Goal: Obtain resource: Download file/media

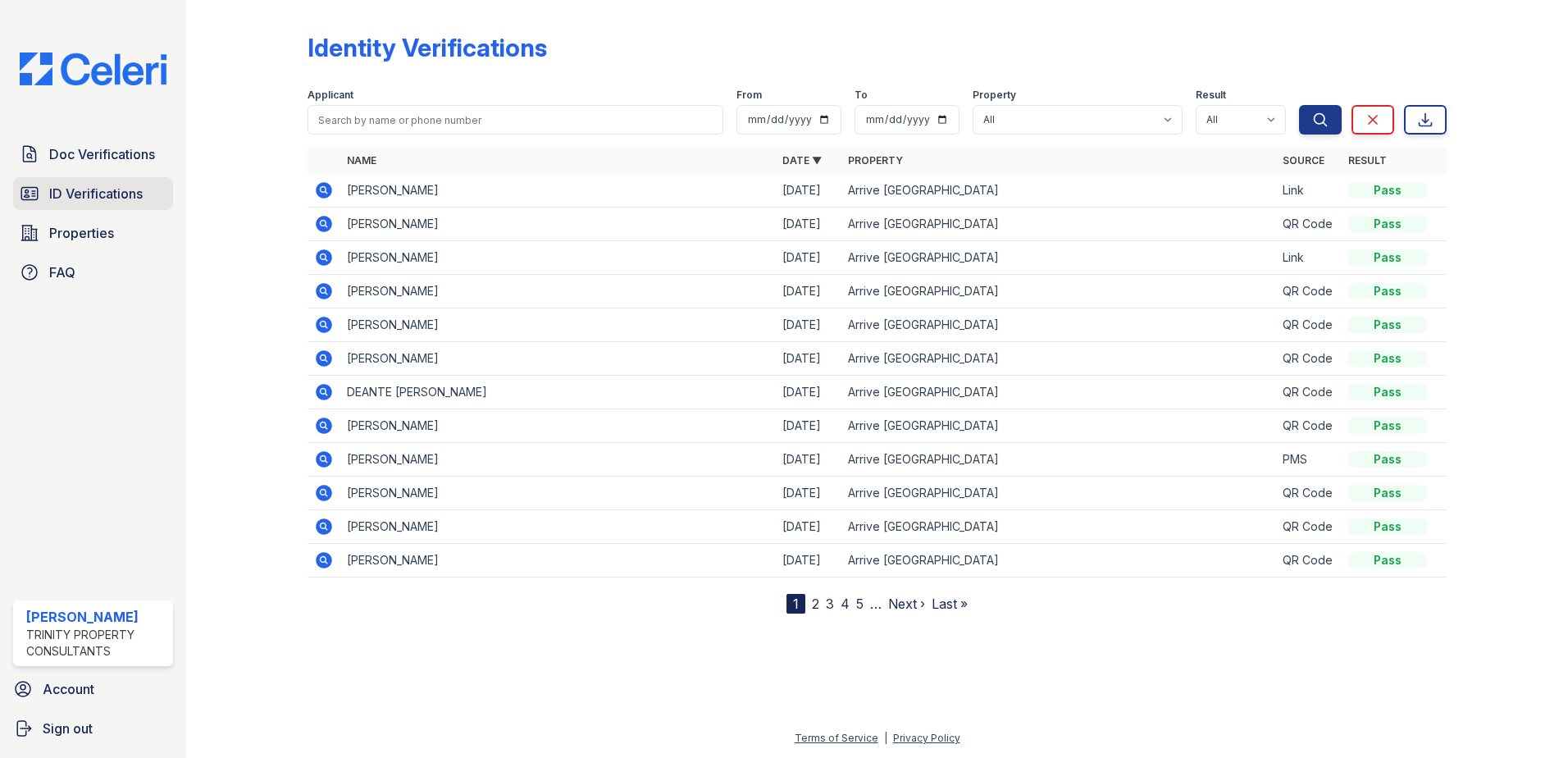
click at [95, 197] on span "ID Verifications" at bounding box center [95, 193] width 94 height 20
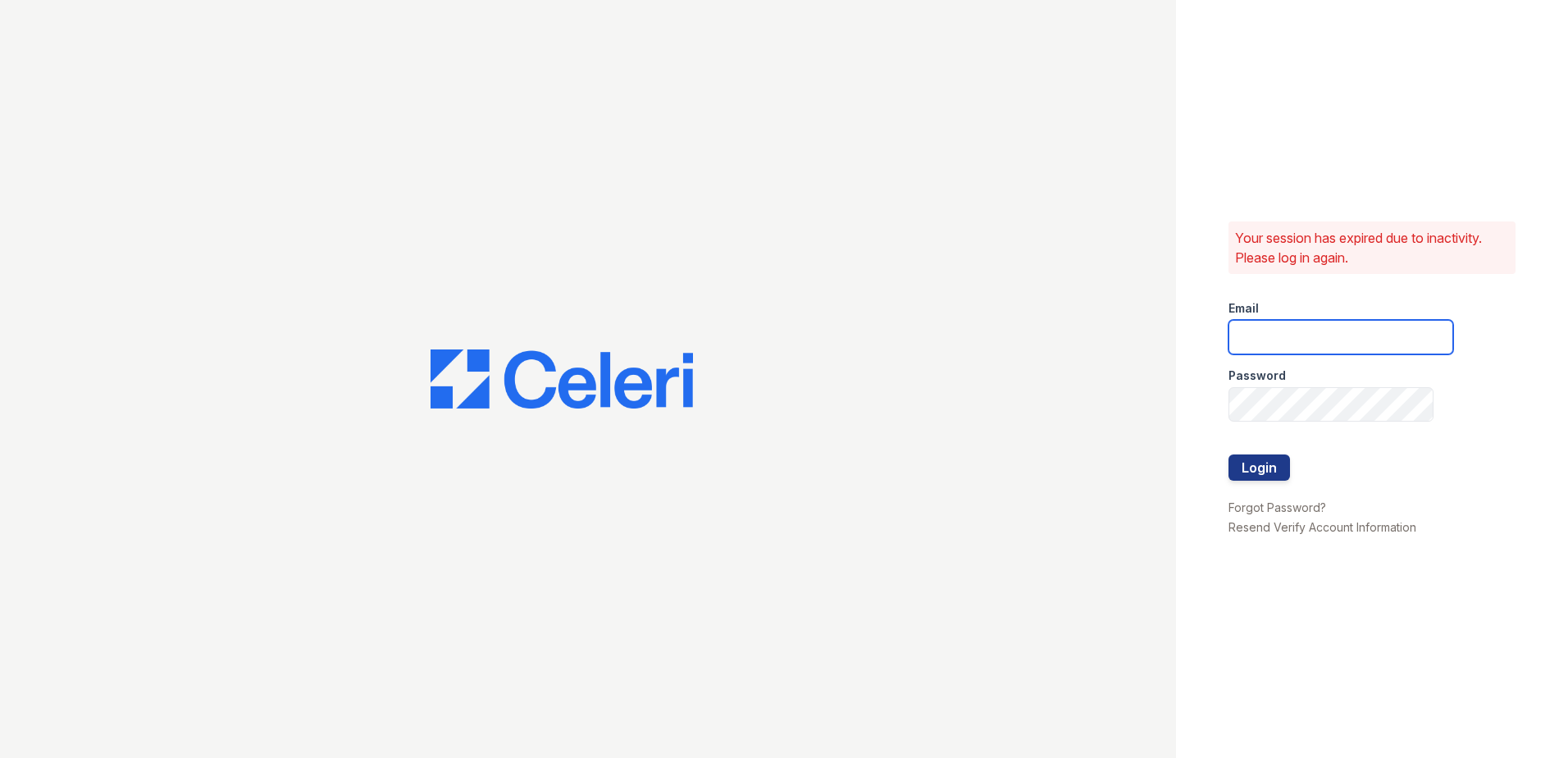
type input "hneely@trinity-pm.com"
click at [1258, 462] on button "Login" at bounding box center [1259, 467] width 61 height 27
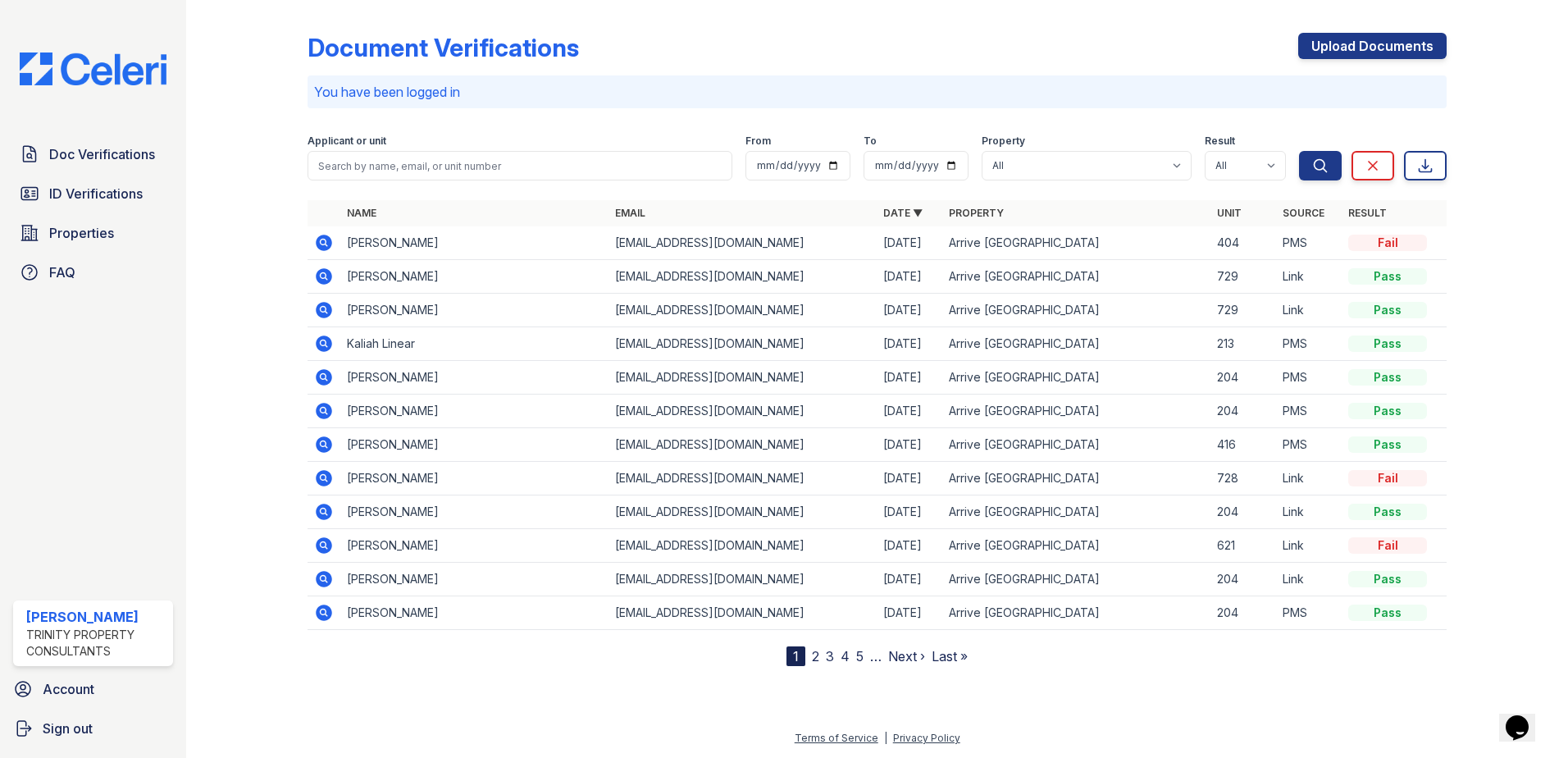
click at [325, 245] on icon at bounding box center [324, 243] width 17 height 17
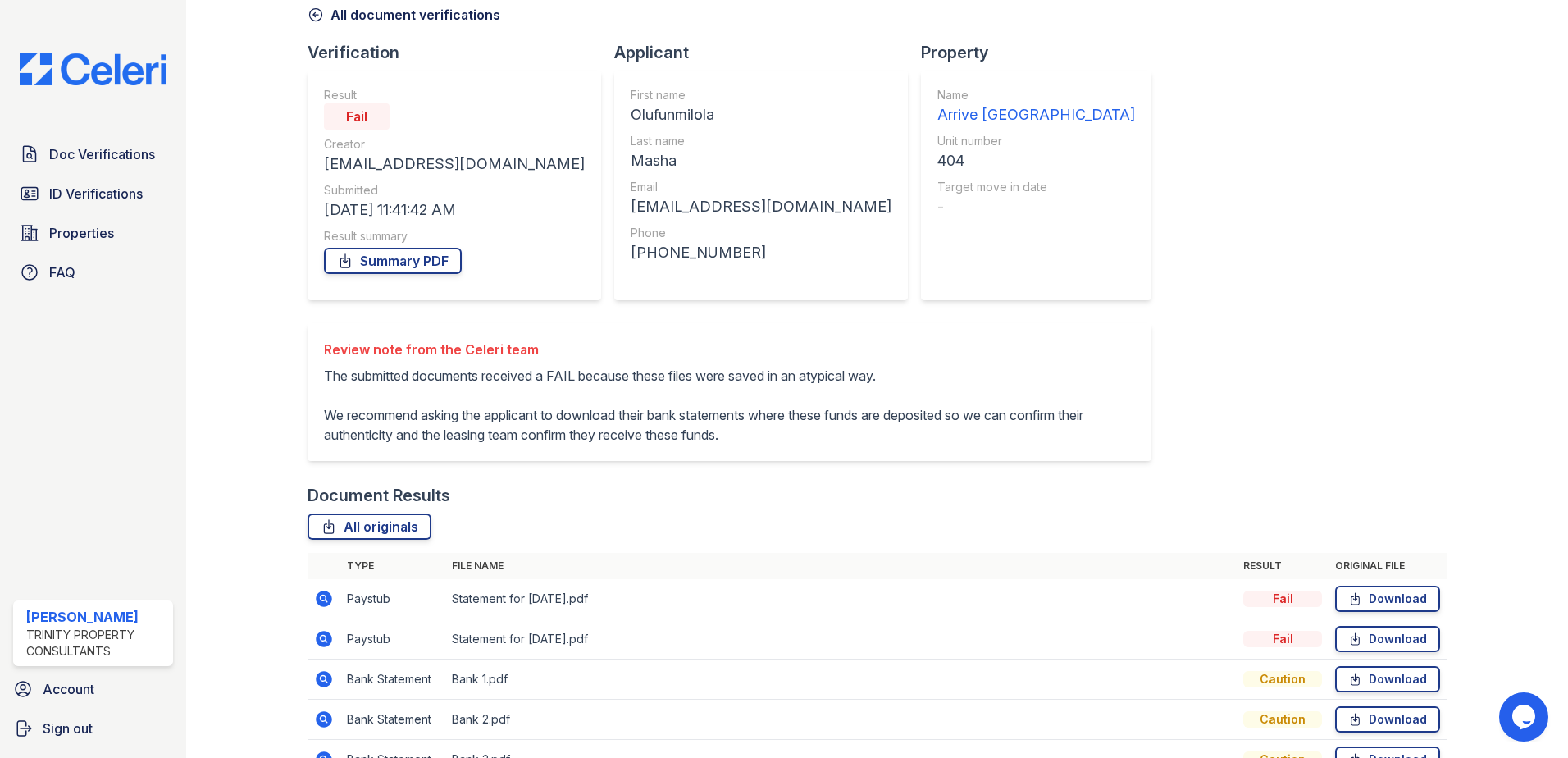
scroll to position [194, 0]
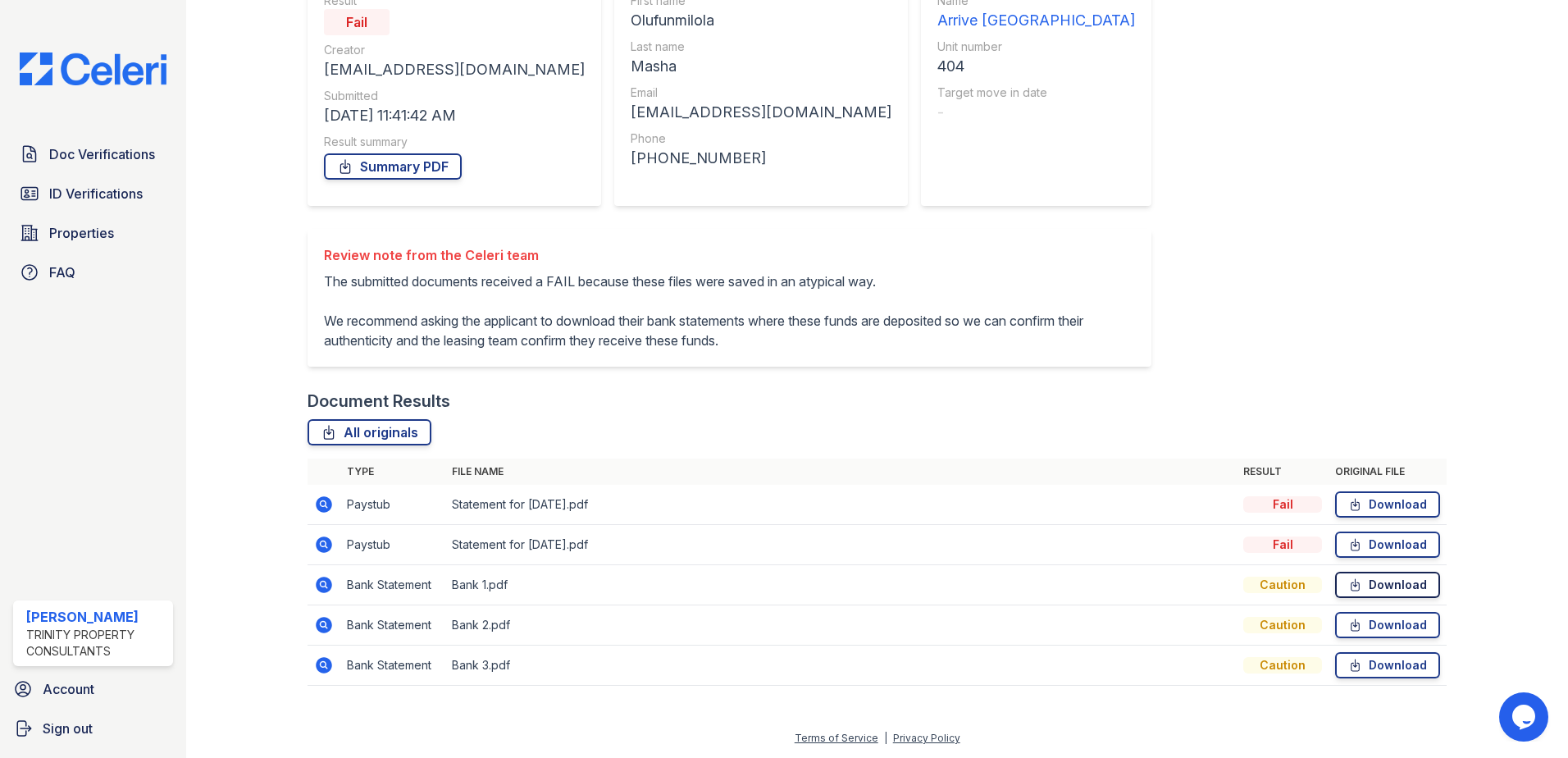
click at [1386, 586] on link "Download" at bounding box center [1387, 585] width 105 height 27
click at [331, 585] on icon at bounding box center [324, 585] width 20 height 20
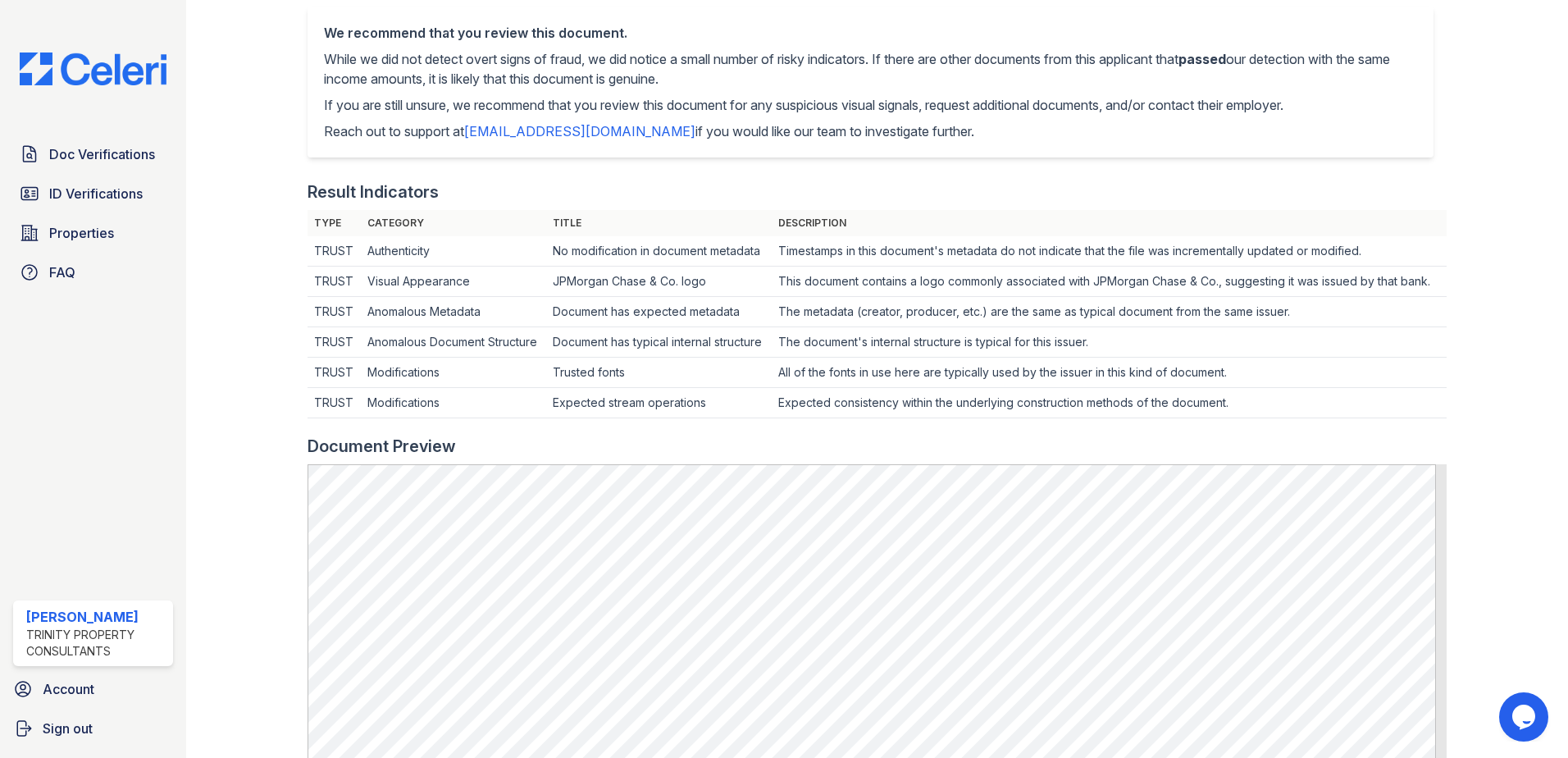
scroll to position [575, 0]
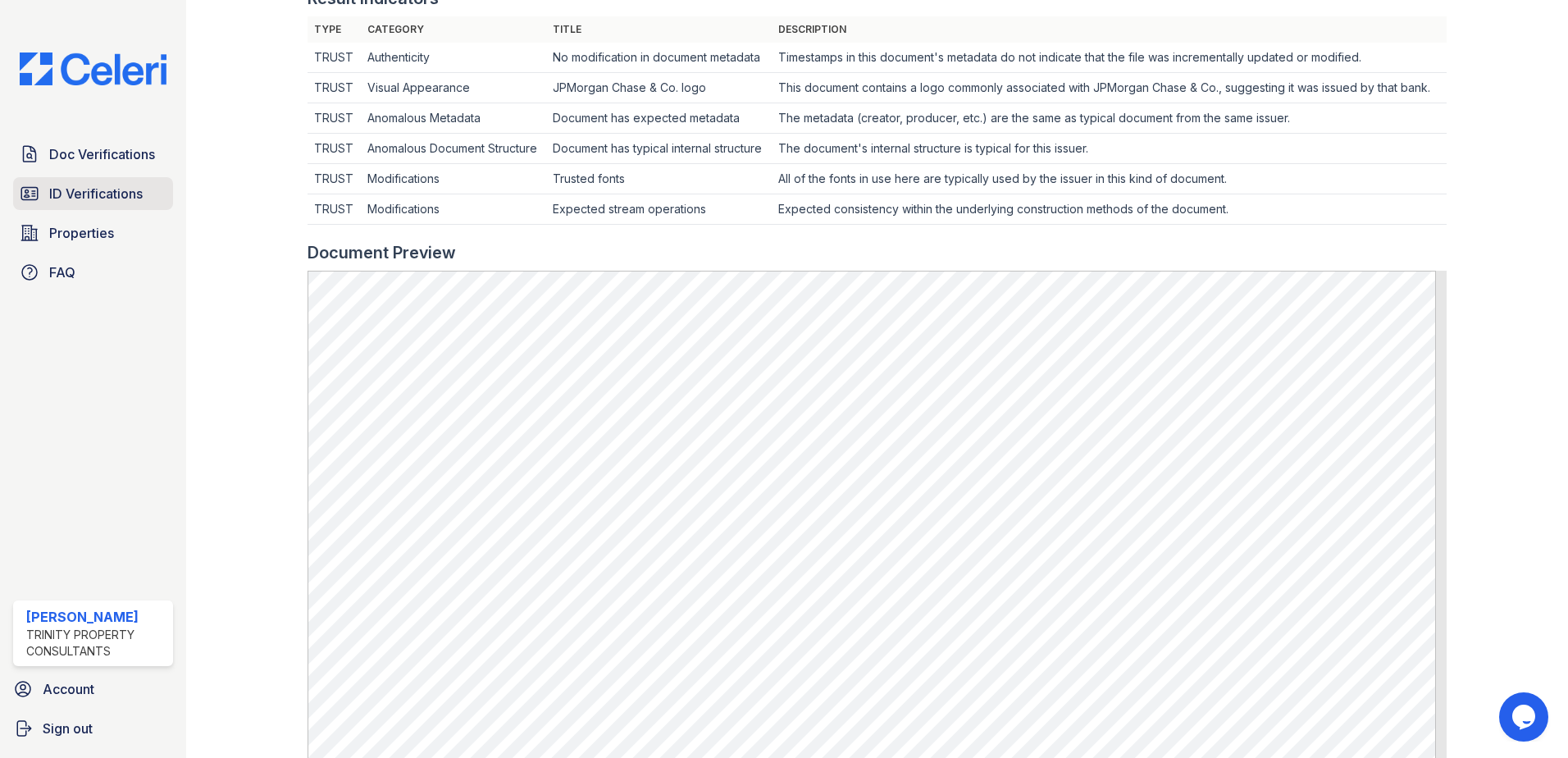
click at [80, 186] on span "ID Verifications" at bounding box center [95, 193] width 94 height 20
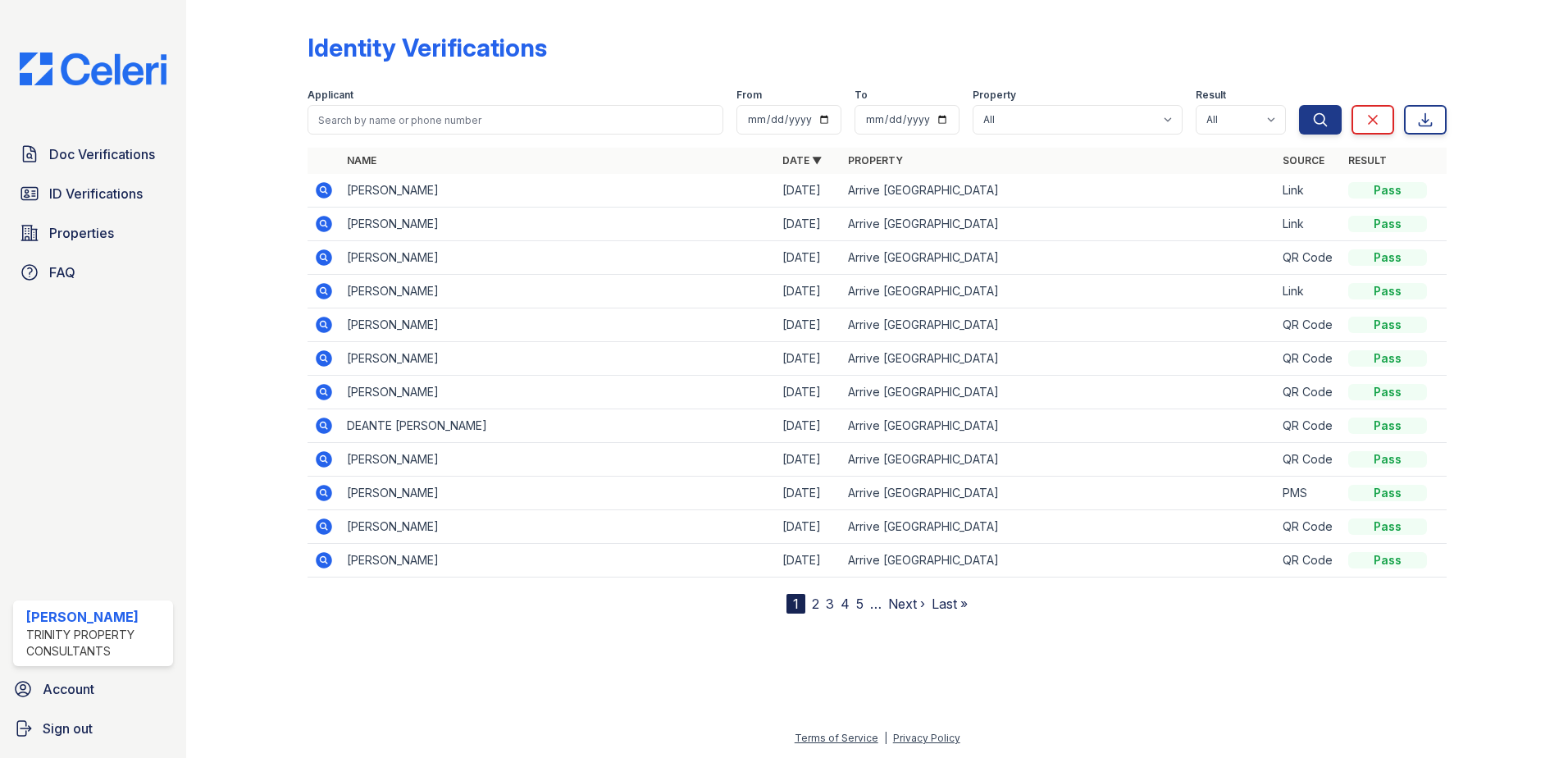
drag, startPoint x: 104, startPoint y: 193, endPoint x: 193, endPoint y: 172, distance: 91.4
click at [104, 193] on span "ID Verifications" at bounding box center [95, 193] width 94 height 20
type input "kun"
click at [1299, 105] on button "Search" at bounding box center [1320, 120] width 42 height 30
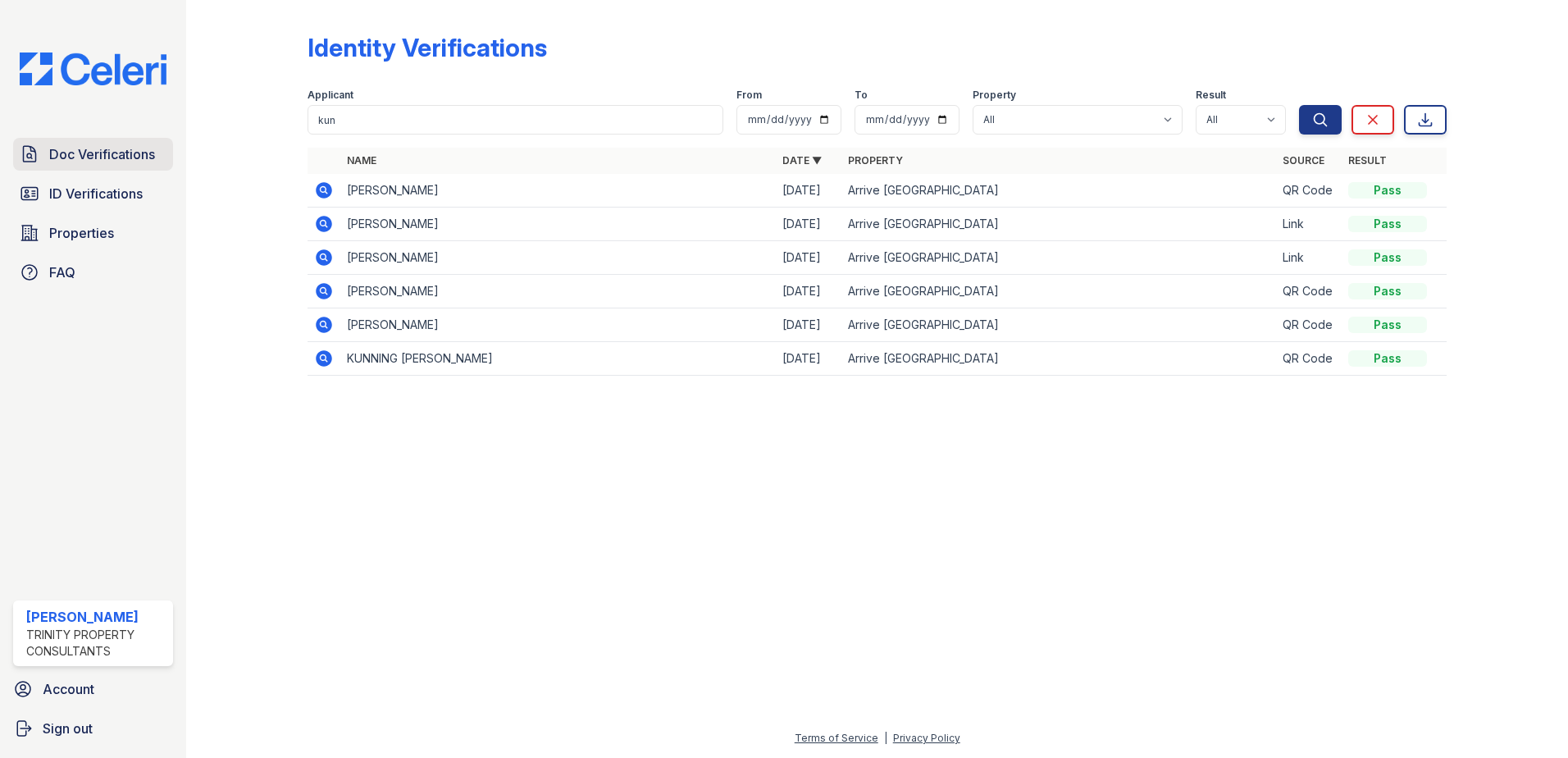
click at [105, 150] on span "Doc Verifications" at bounding box center [101, 154] width 105 height 20
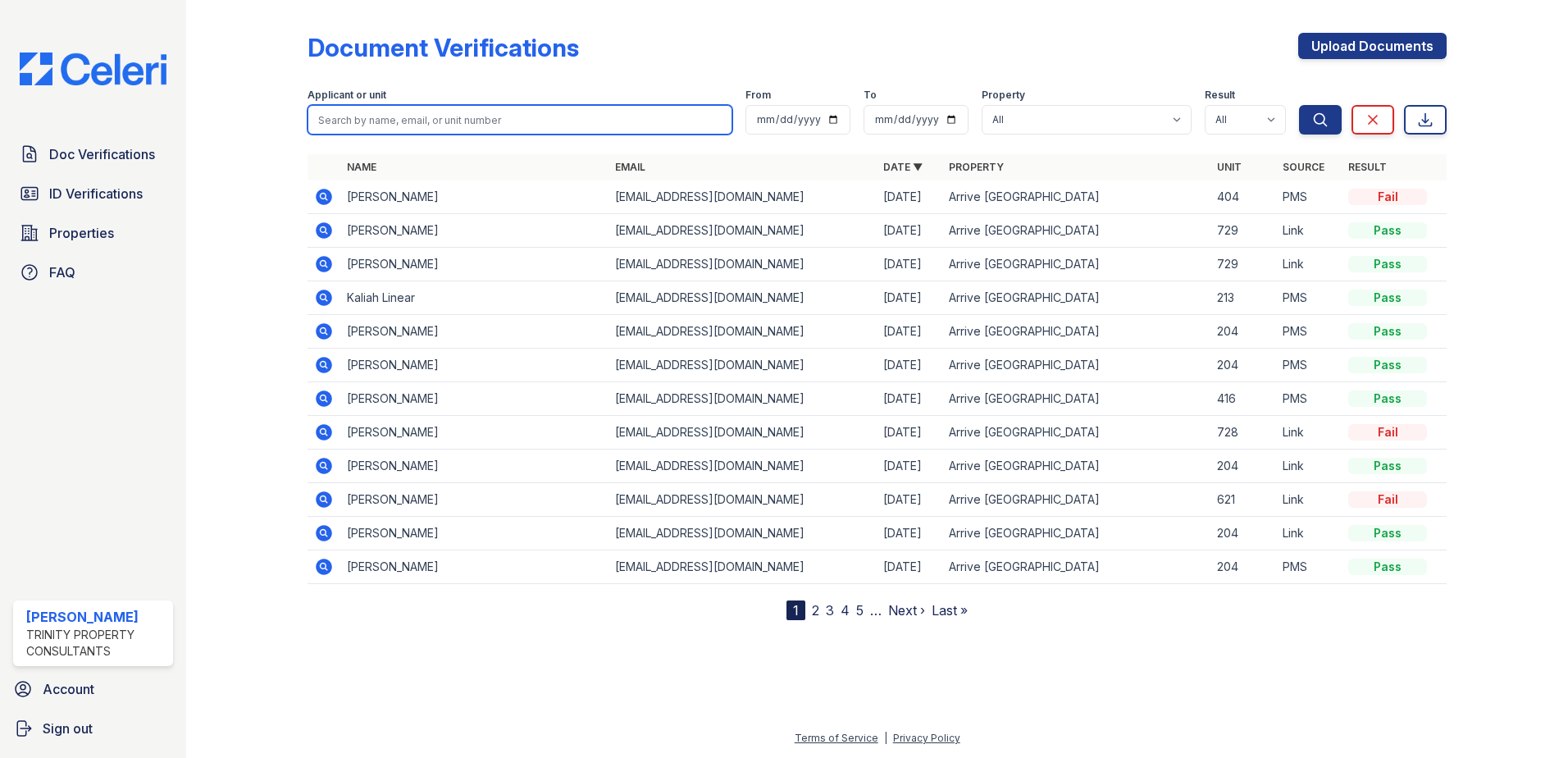
click at [366, 115] on input "search" at bounding box center [520, 120] width 425 height 30
type input "kun"
click at [1299, 105] on button "Search" at bounding box center [1320, 120] width 42 height 30
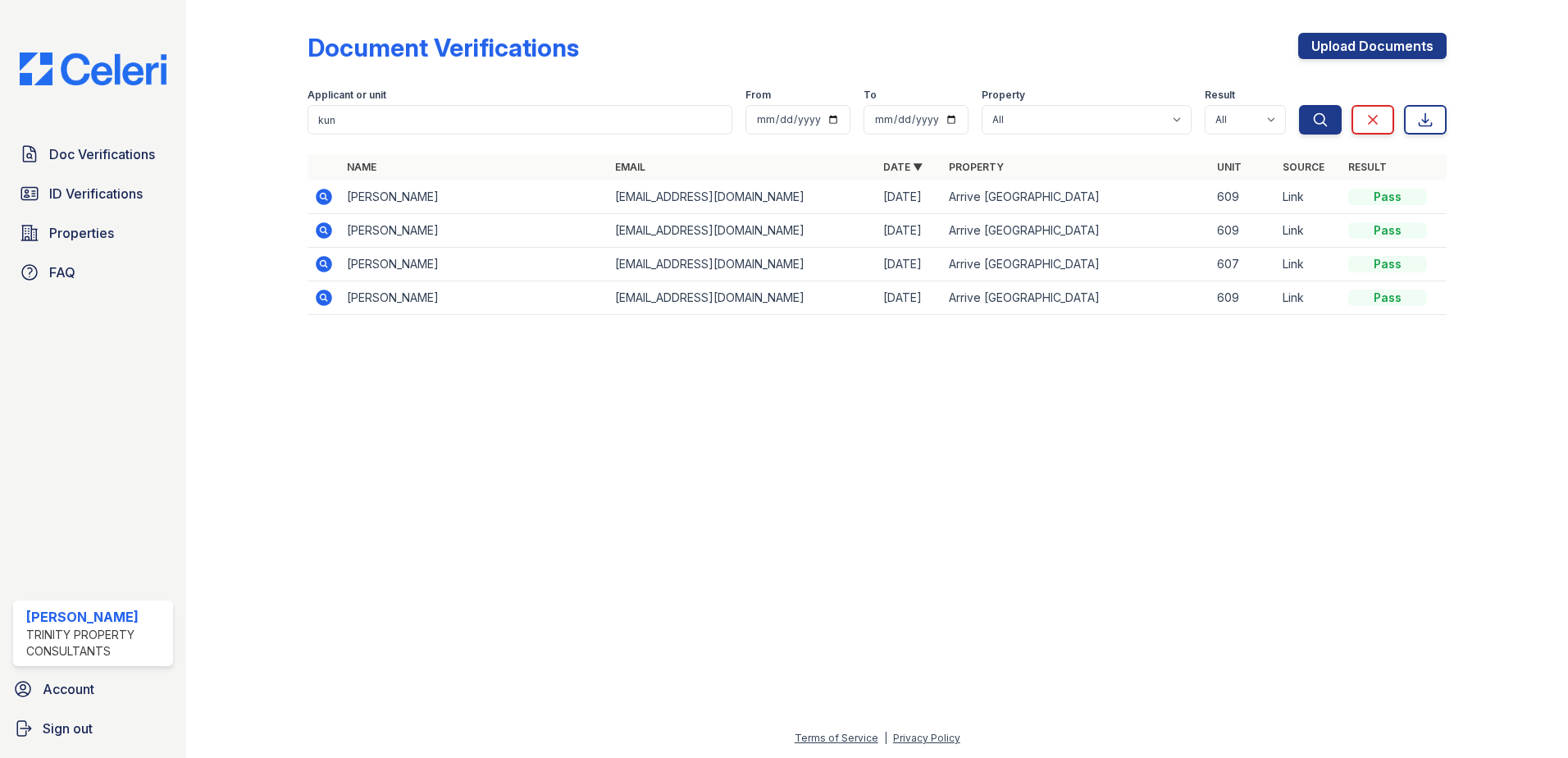
click at [321, 190] on icon at bounding box center [324, 197] width 17 height 17
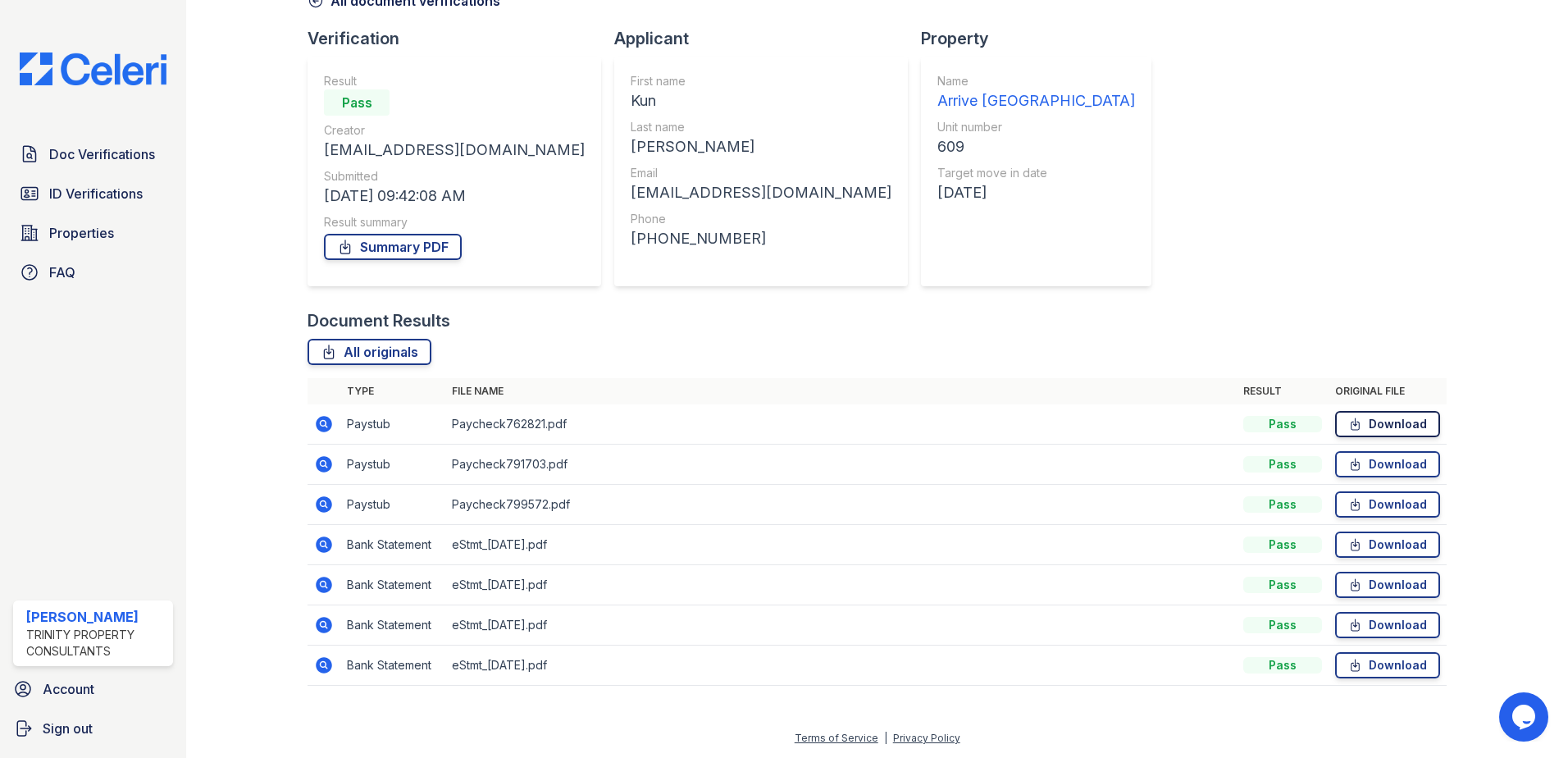
click at [1375, 434] on link "Download" at bounding box center [1387, 424] width 105 height 27
click at [1361, 417] on link "Download" at bounding box center [1387, 424] width 105 height 27
click at [107, 164] on span "Doc Verifications" at bounding box center [101, 154] width 105 height 20
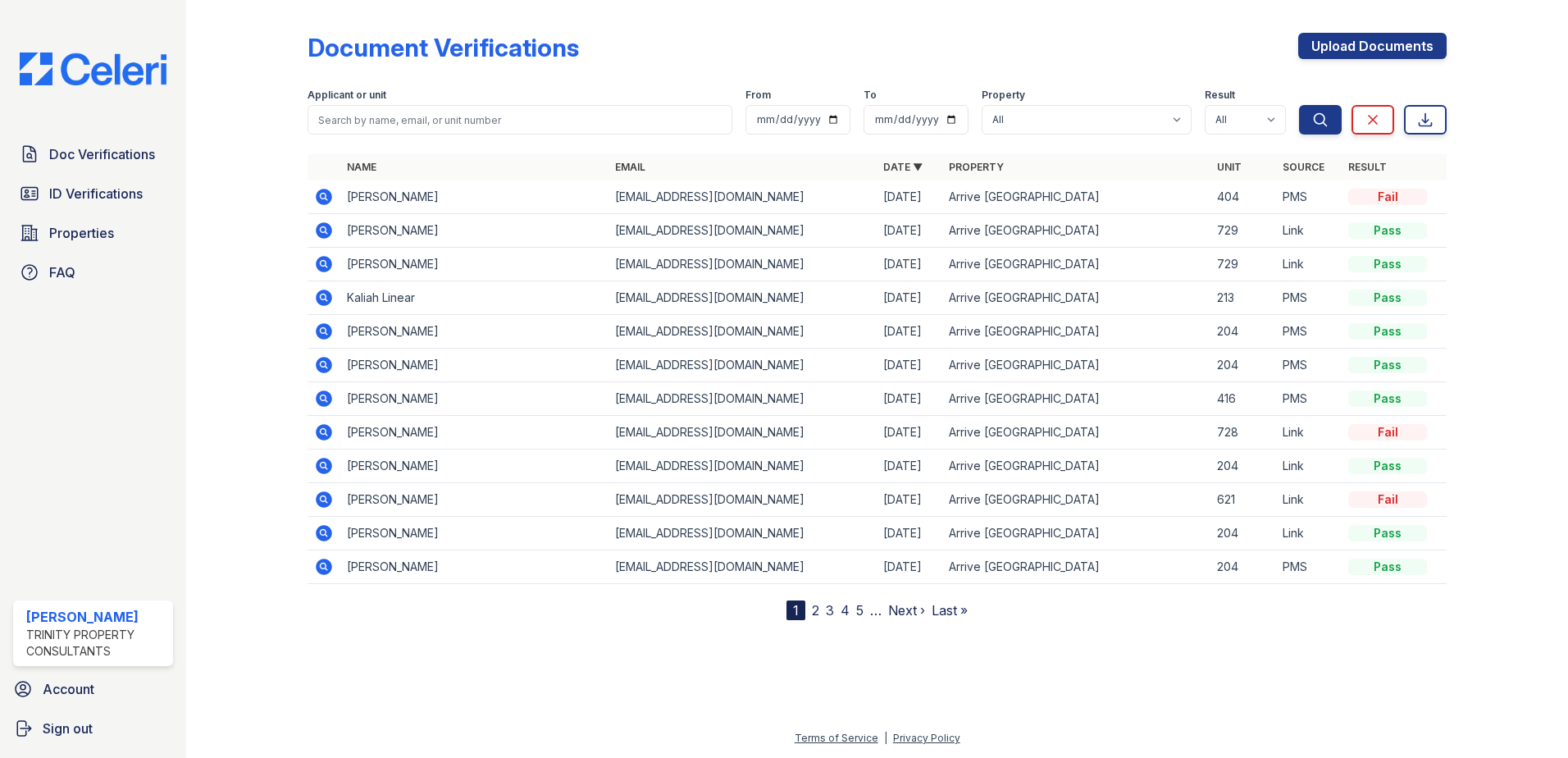
click at [431, 103] on div "Applicant or unit" at bounding box center [520, 97] width 425 height 17
click at [416, 116] on input "search" at bounding box center [520, 120] width 425 height 30
click at [423, 125] on input "search" at bounding box center [520, 120] width 425 height 30
click at [447, 123] on input "search" at bounding box center [520, 120] width 425 height 30
type input "xuechun"
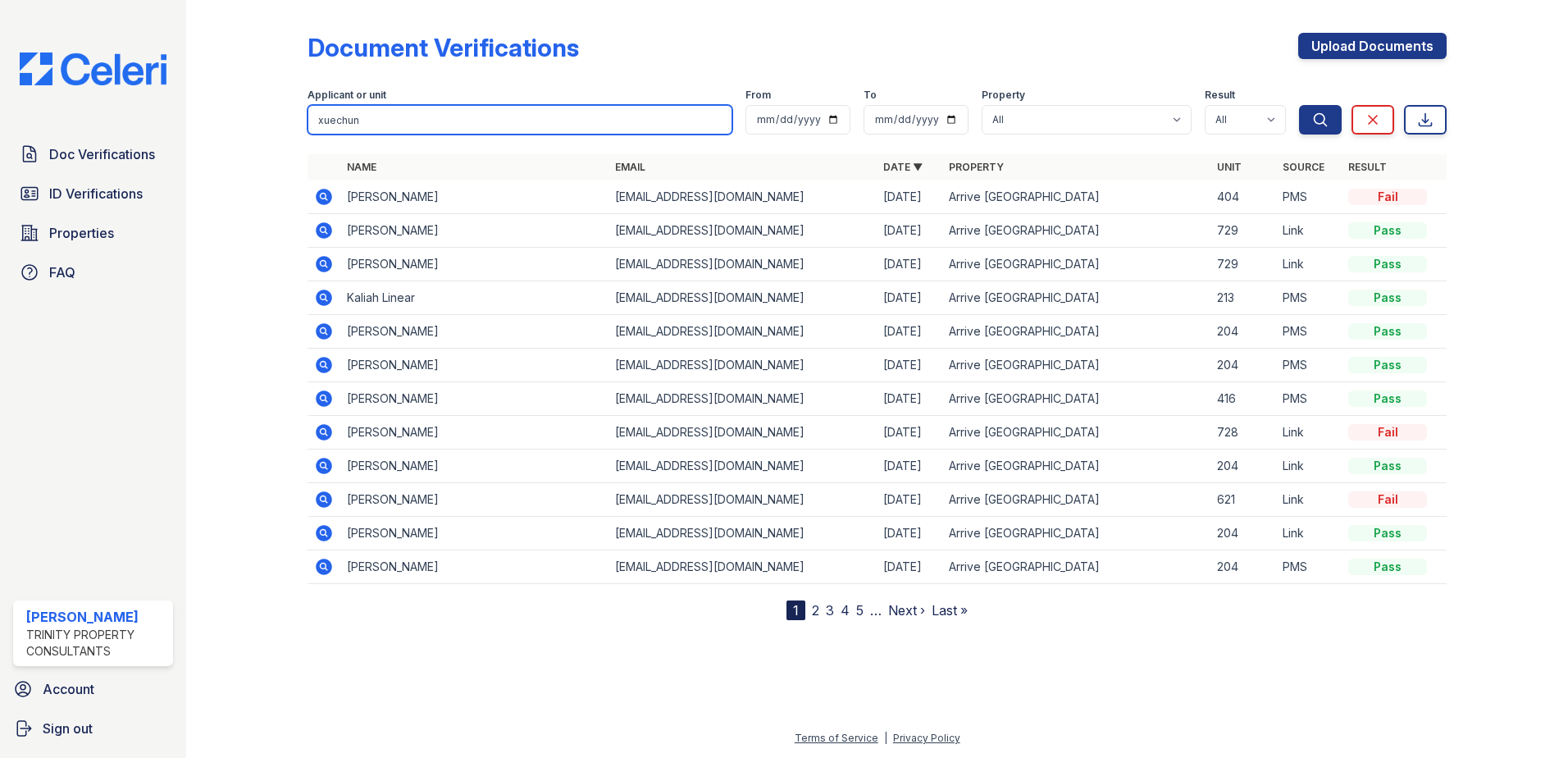
click at [1299, 105] on button "Search" at bounding box center [1320, 120] width 42 height 30
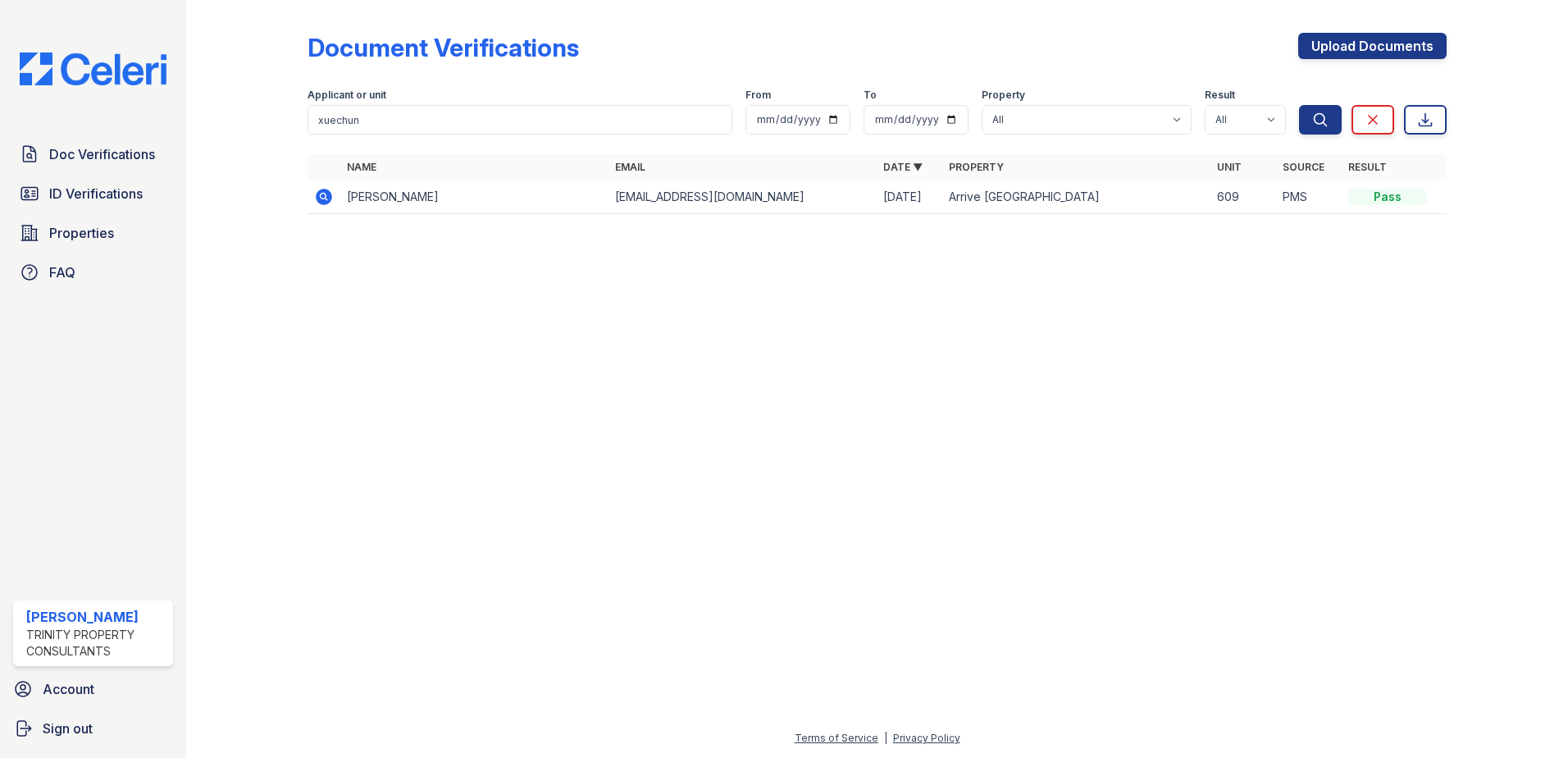
click at [321, 184] on td at bounding box center [324, 197] width 33 height 34
click at [324, 192] on icon at bounding box center [324, 197] width 17 height 17
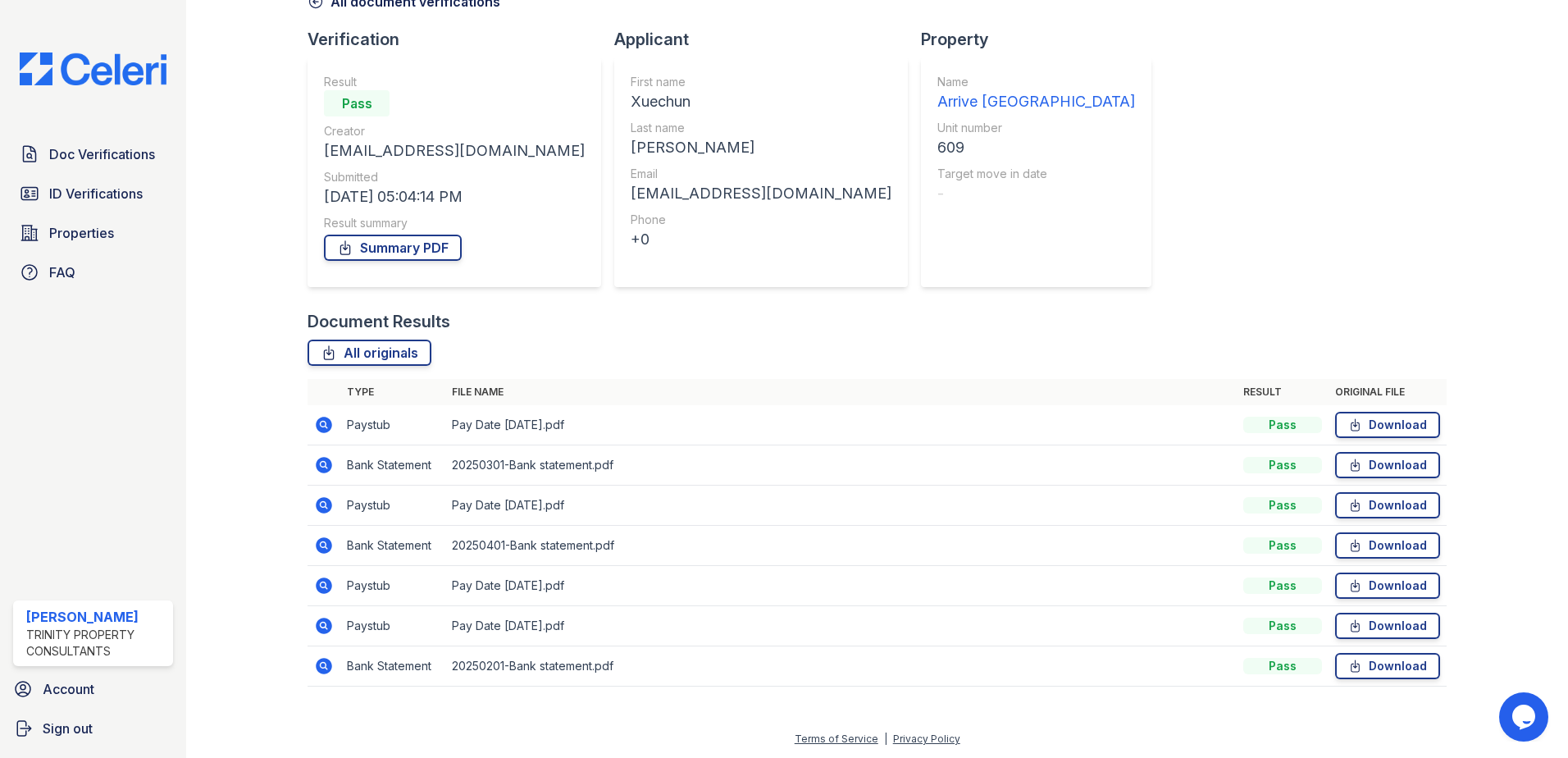
scroll to position [95, 0]
click at [1380, 420] on link "Download" at bounding box center [1387, 424] width 105 height 27
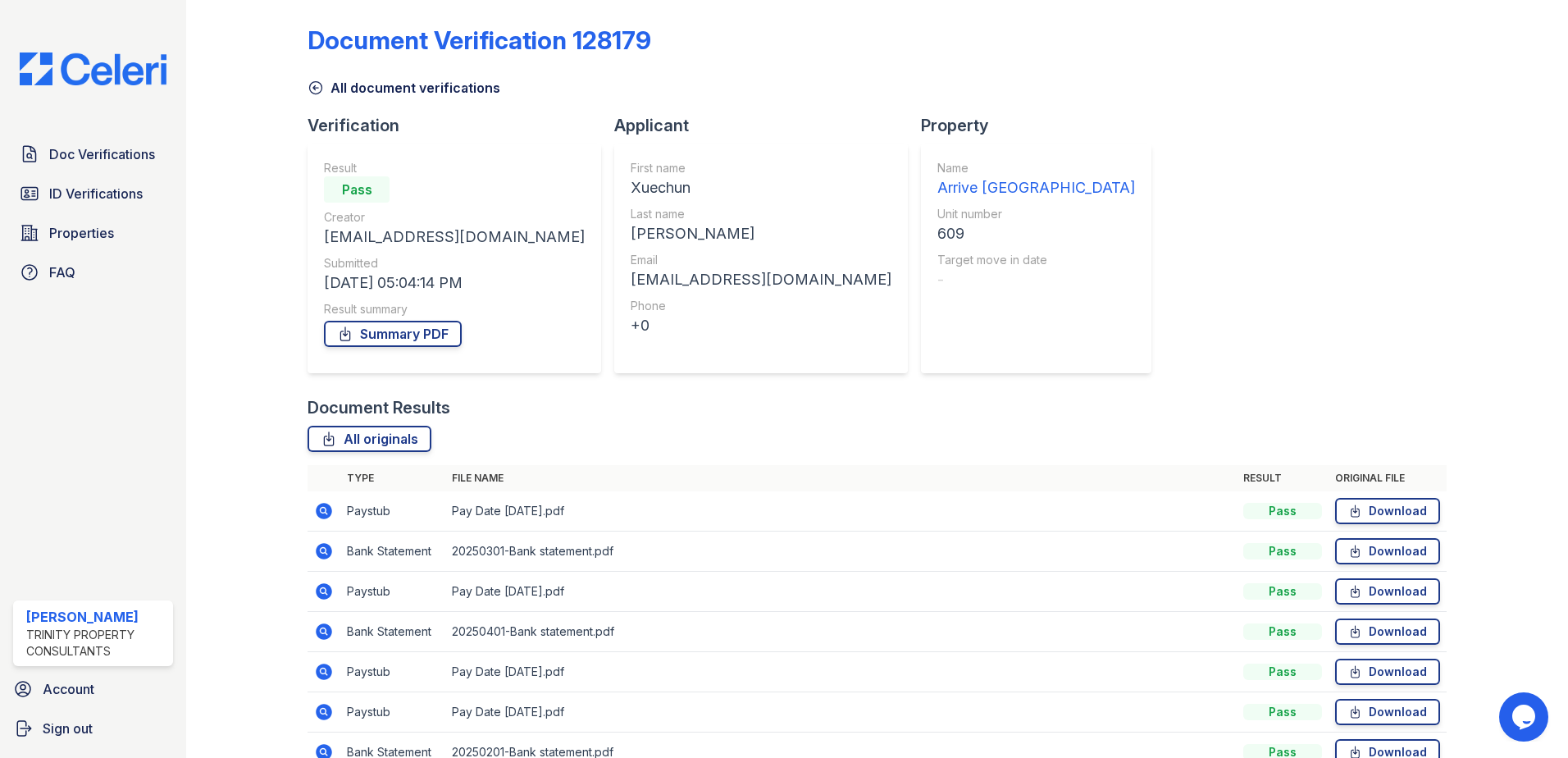
scroll to position [0, 0]
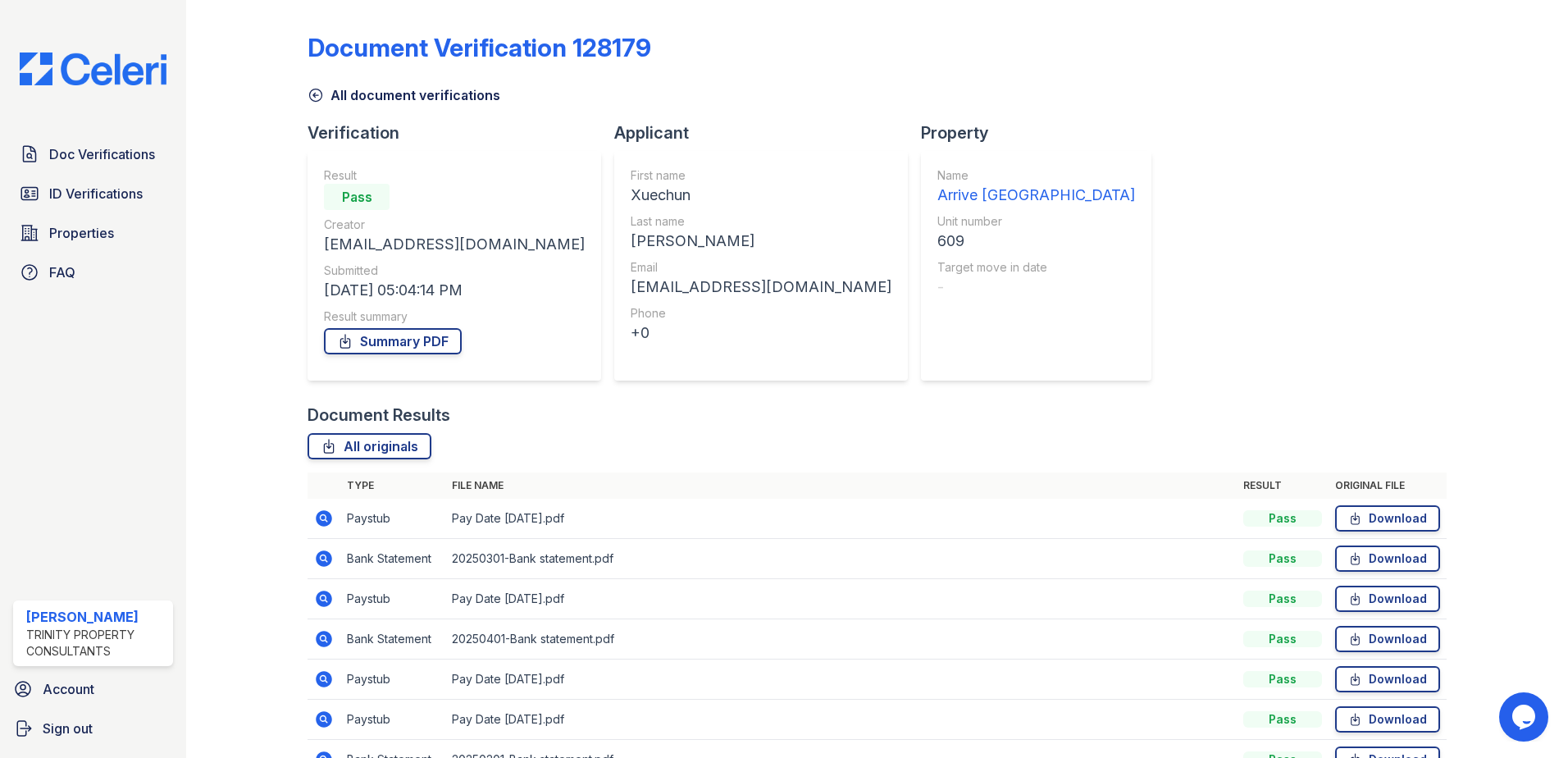
click at [380, 92] on link "All document verifications" at bounding box center [403, 95] width 193 height 20
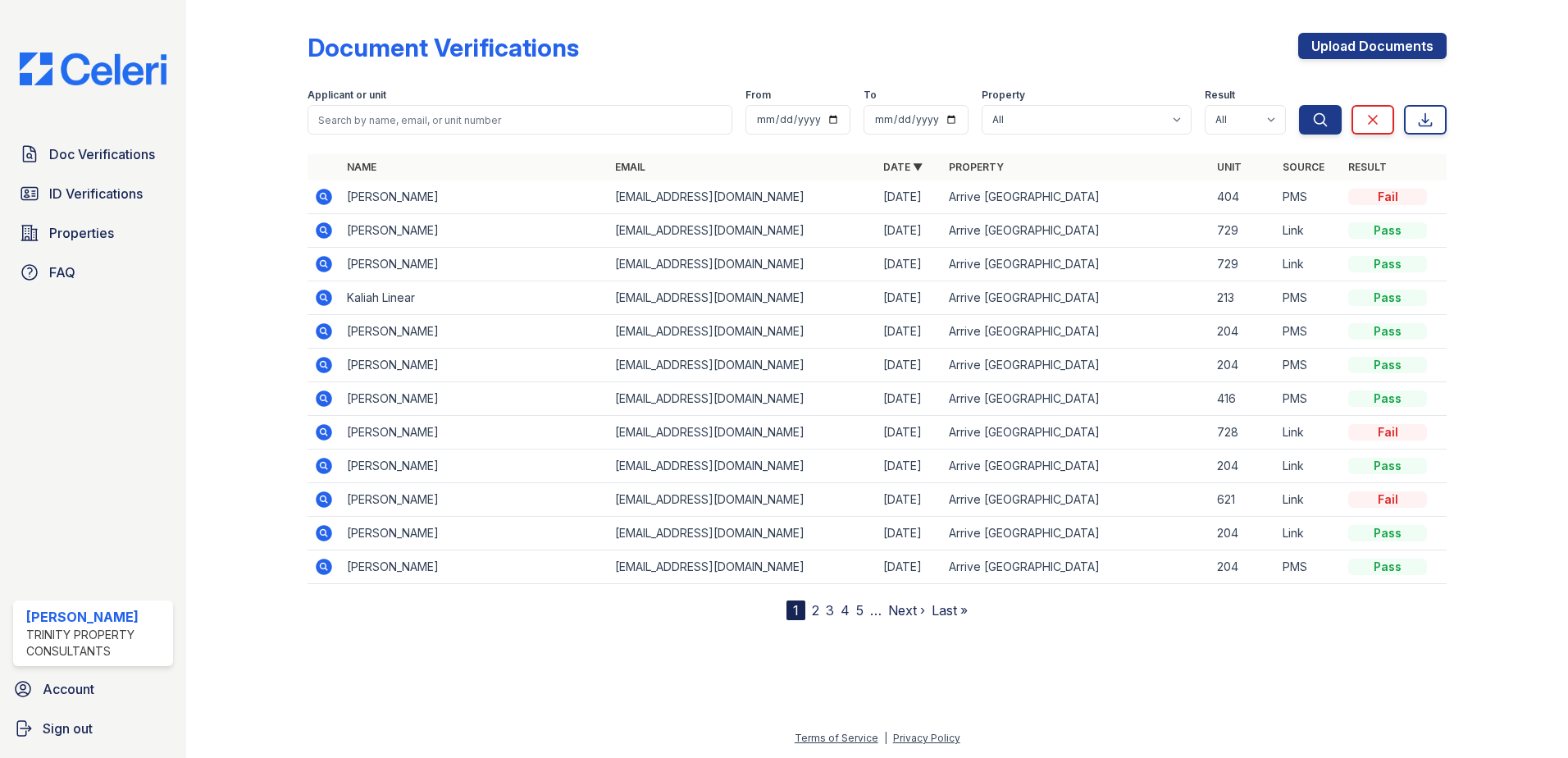
click at [330, 193] on icon at bounding box center [324, 197] width 17 height 17
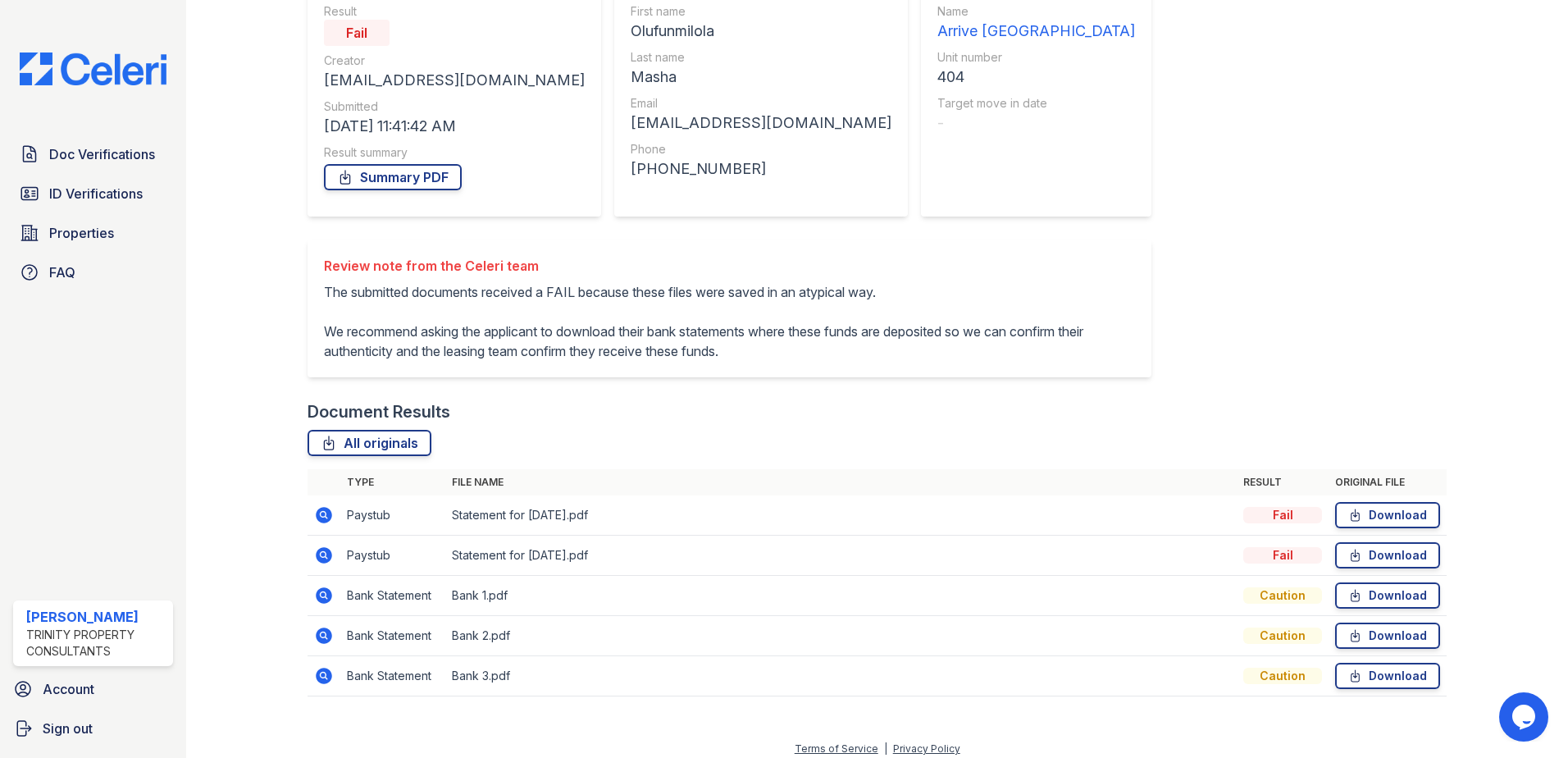
scroll to position [194, 0]
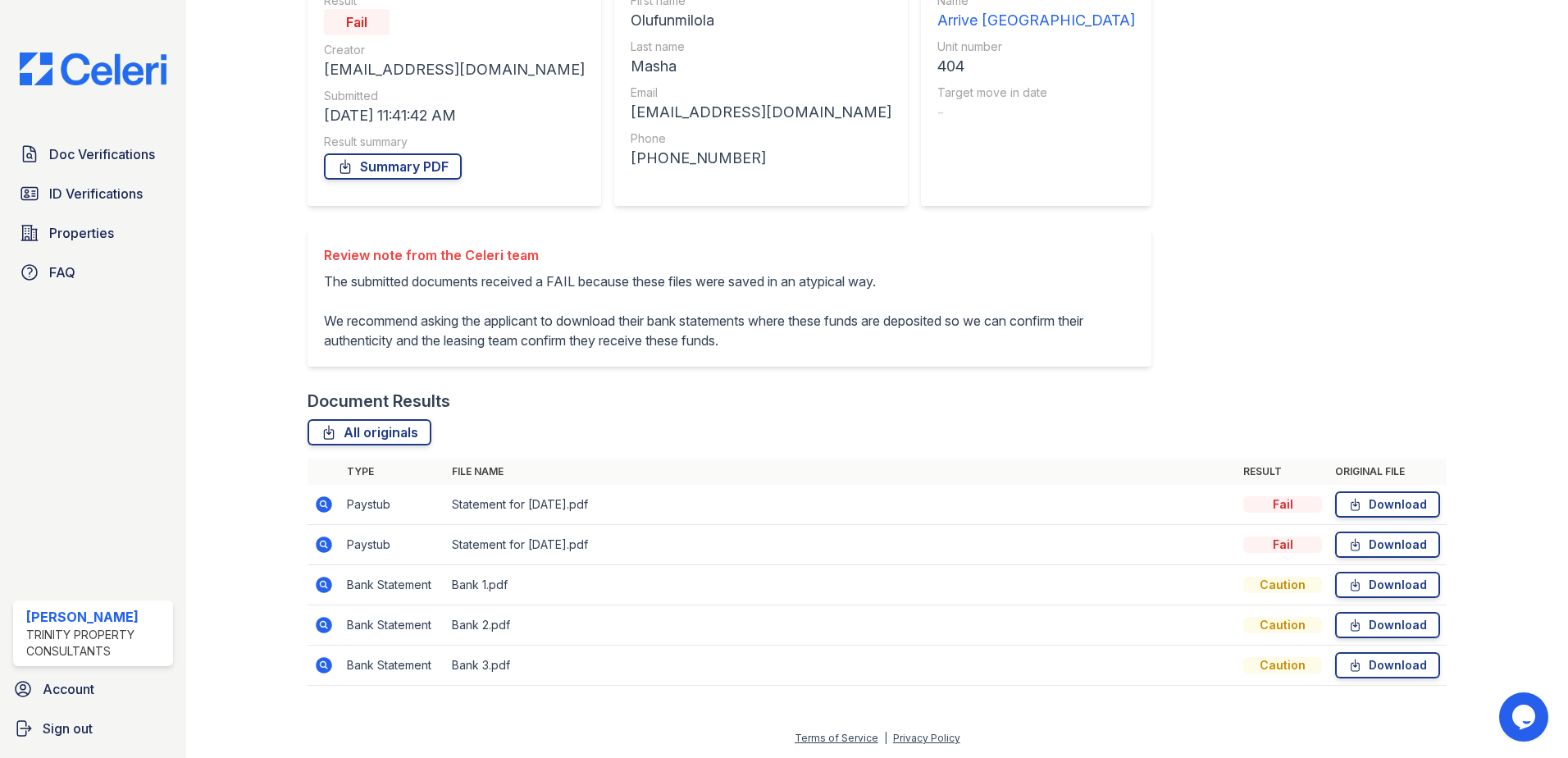
click at [324, 584] on icon at bounding box center [322, 583] width 4 height 4
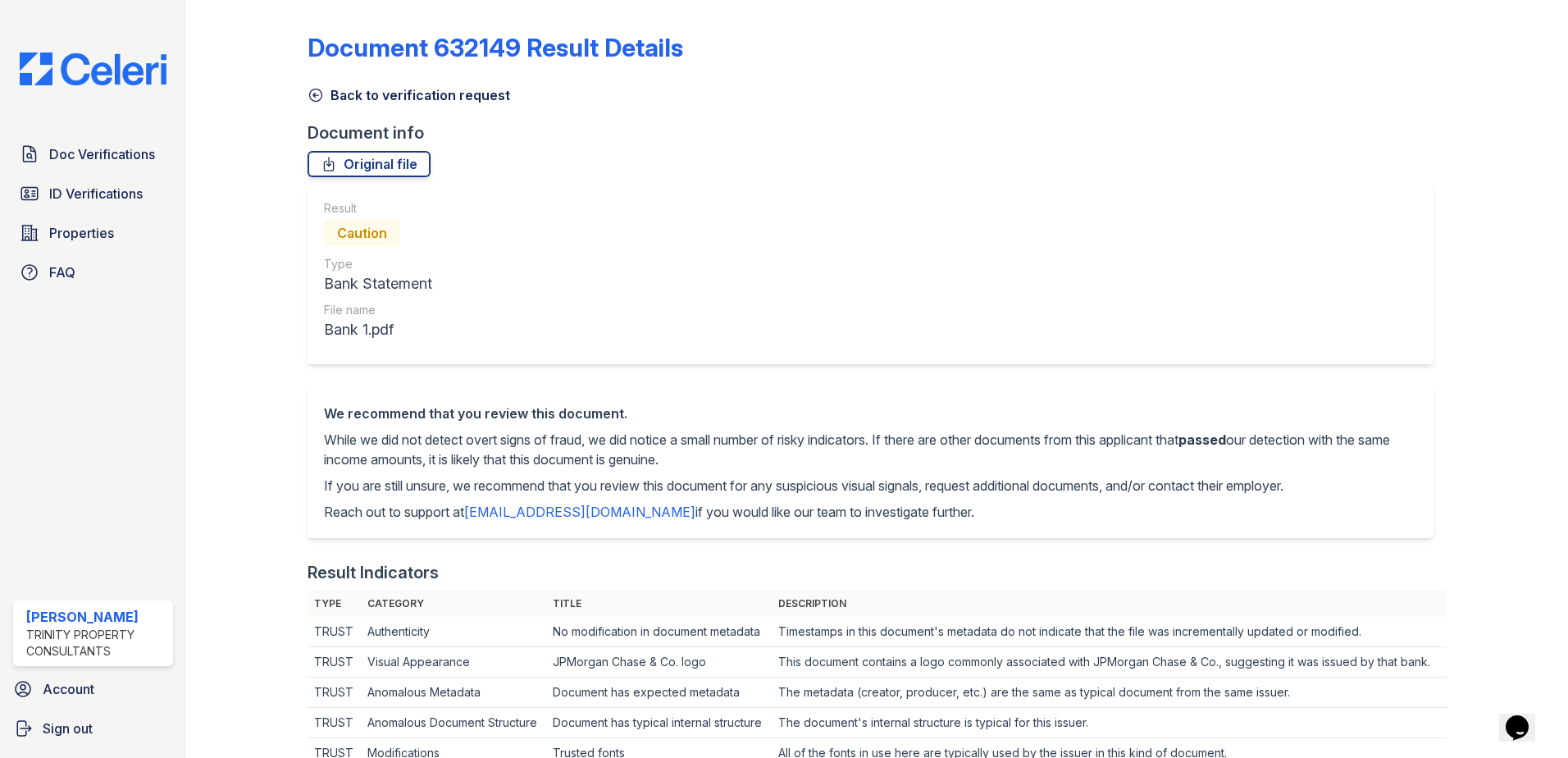
click at [342, 96] on link "Back to verification request" at bounding box center [408, 95] width 203 height 20
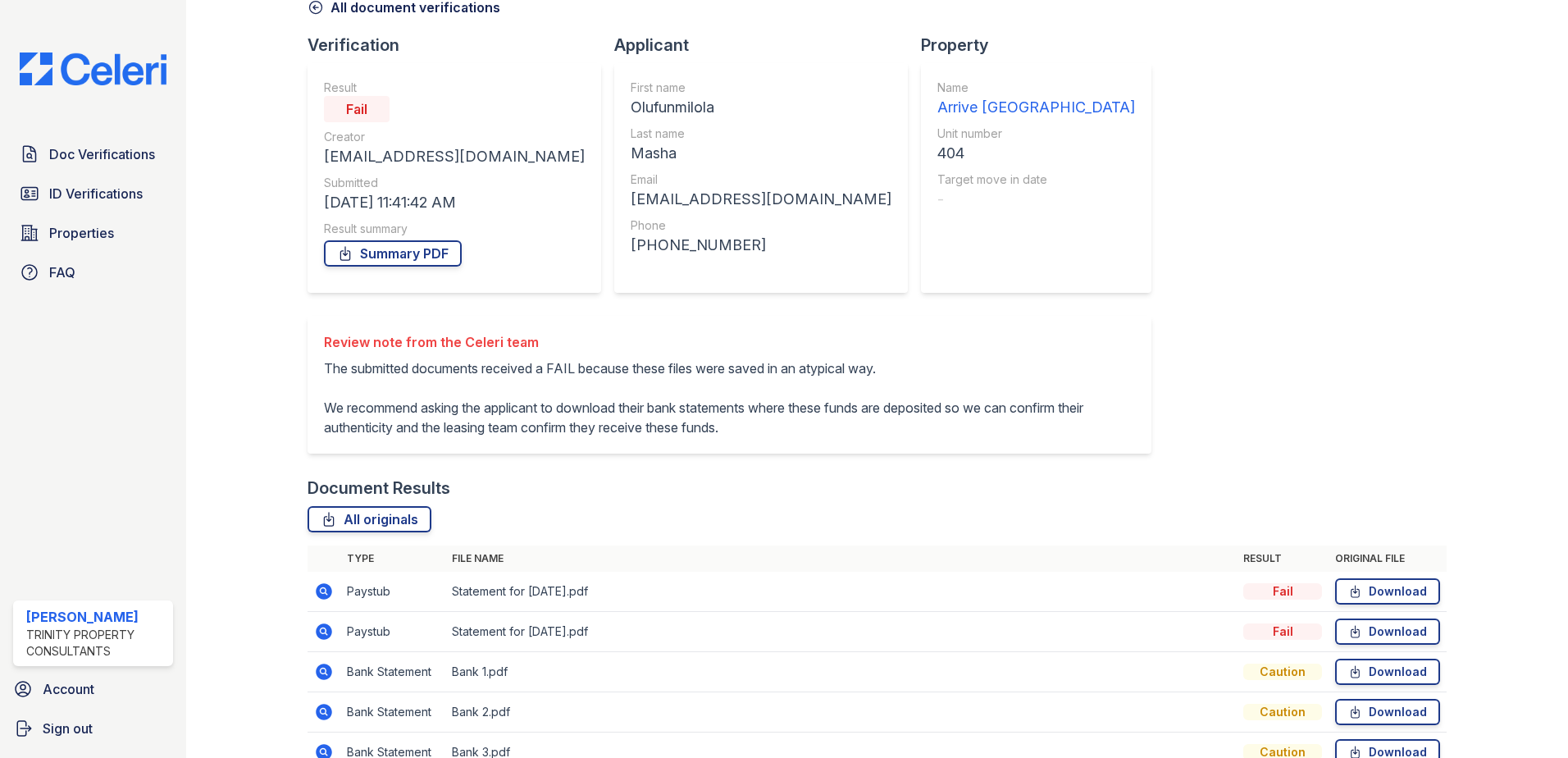
scroll to position [194, 0]
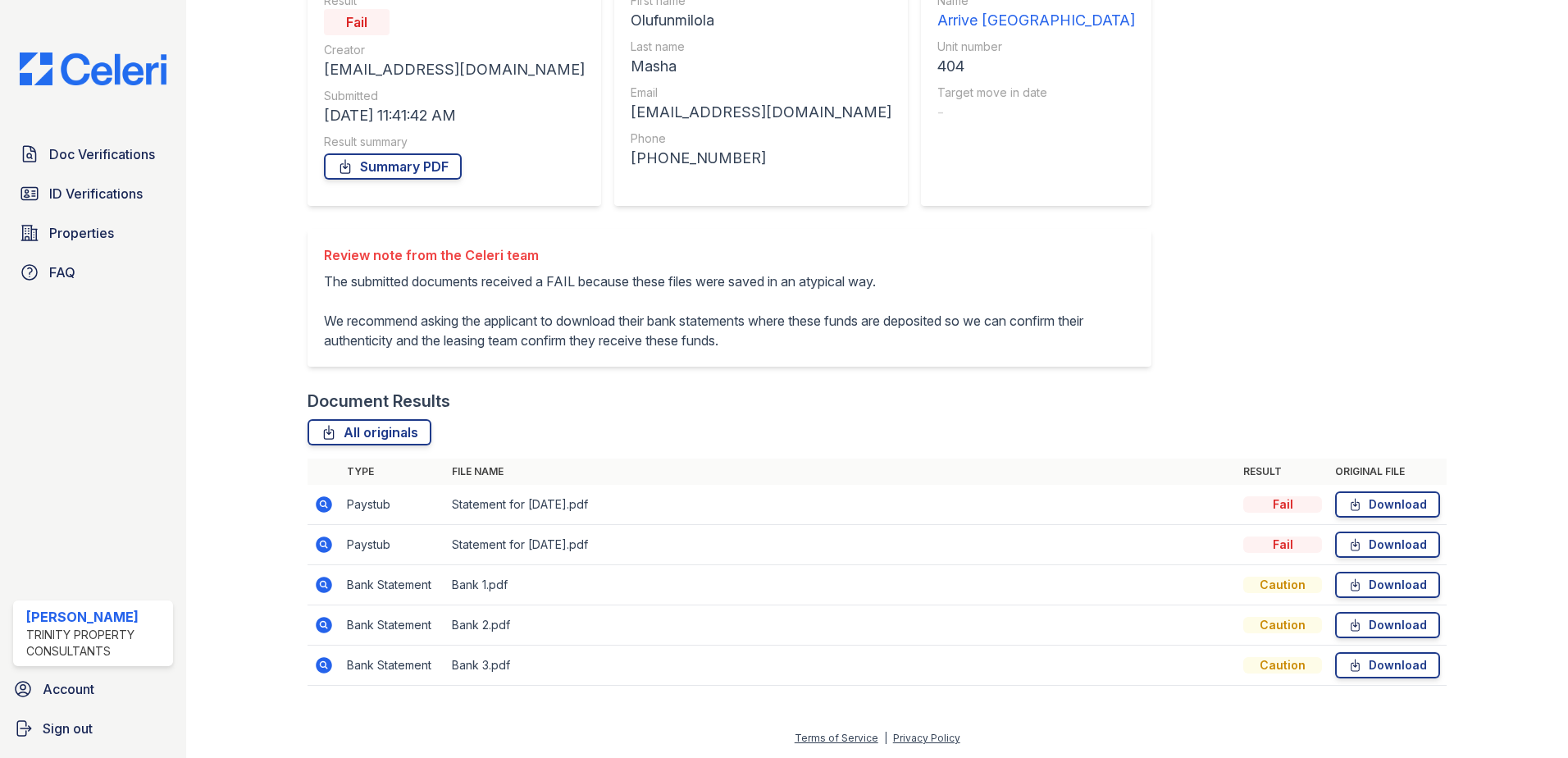
click at [1347, 525] on td "Download" at bounding box center [1387, 545] width 118 height 40
click at [1367, 506] on link "Download" at bounding box center [1387, 505] width 105 height 27
click at [1372, 533] on link "Download" at bounding box center [1387, 545] width 105 height 27
click at [1362, 578] on link "Download" at bounding box center [1387, 585] width 105 height 27
drag, startPoint x: 1324, startPoint y: 634, endPoint x: 1337, endPoint y: 632, distance: 13.2
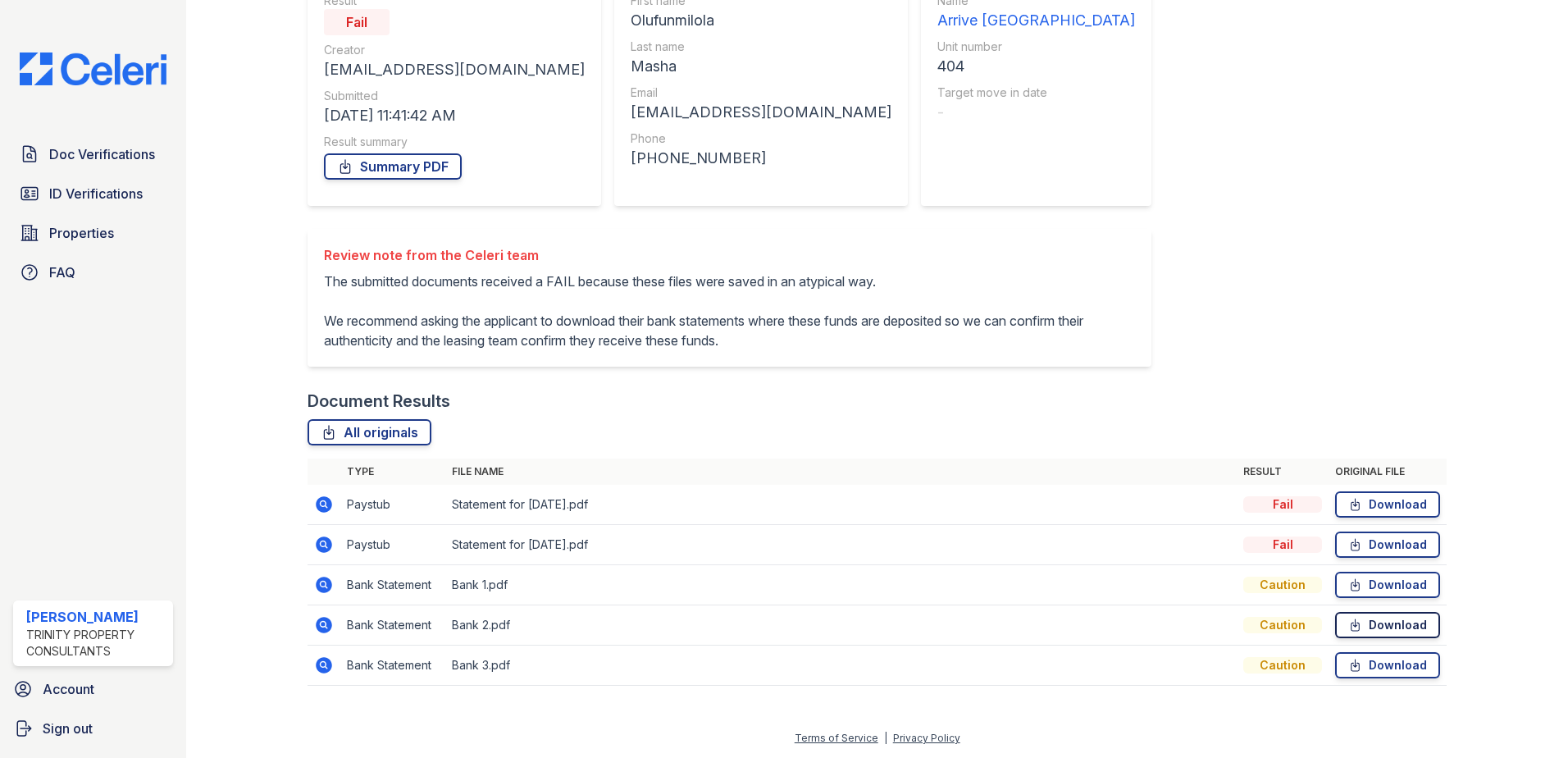
click at [1335, 635] on link "Download" at bounding box center [1387, 625] width 105 height 27
click at [1354, 672] on link "Download" at bounding box center [1387, 665] width 105 height 27
click at [681, 433] on div "All originals" at bounding box center [877, 433] width 1139 height 27
click at [320, 508] on icon at bounding box center [324, 505] width 17 height 17
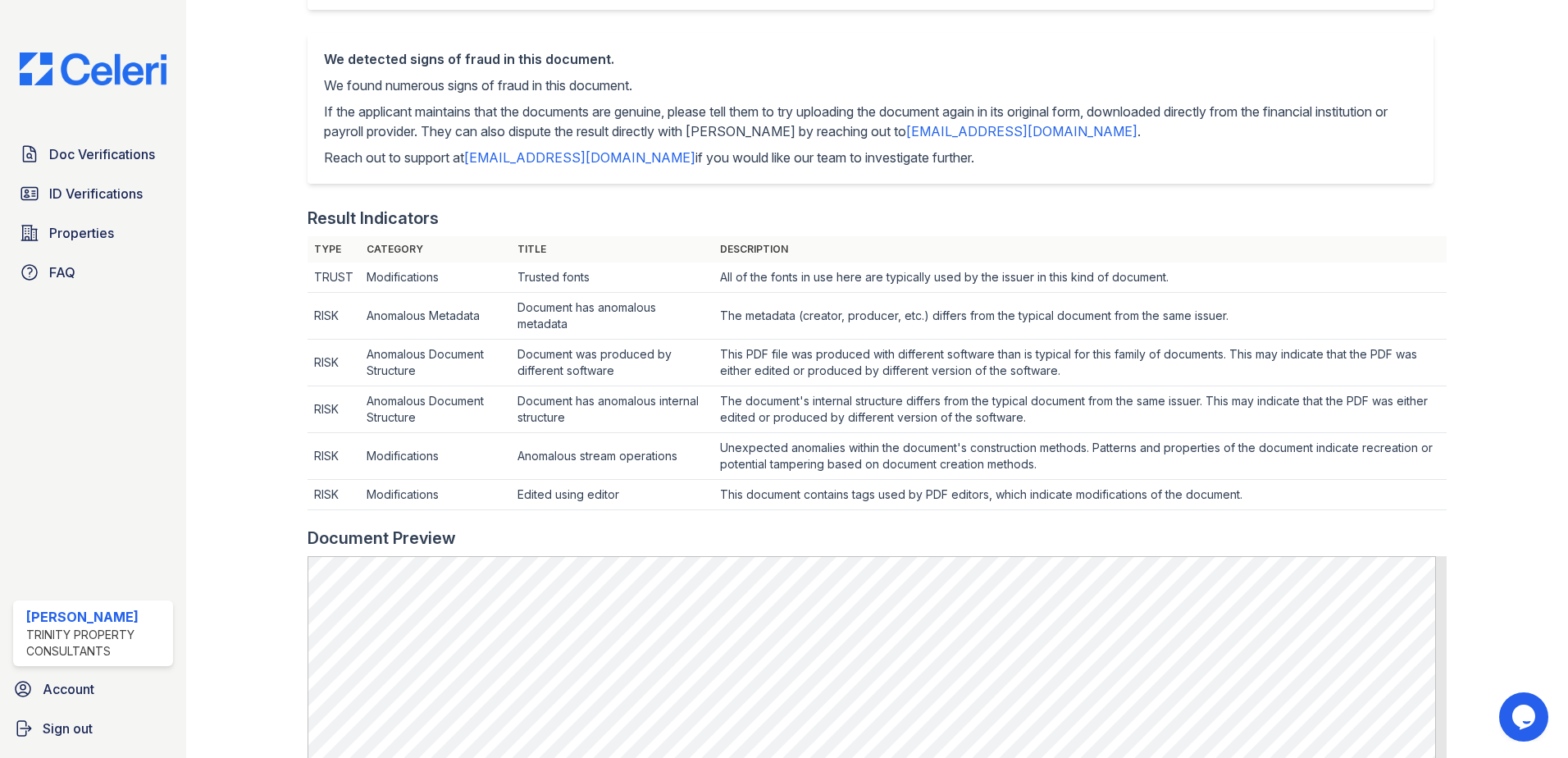
scroll to position [492, 0]
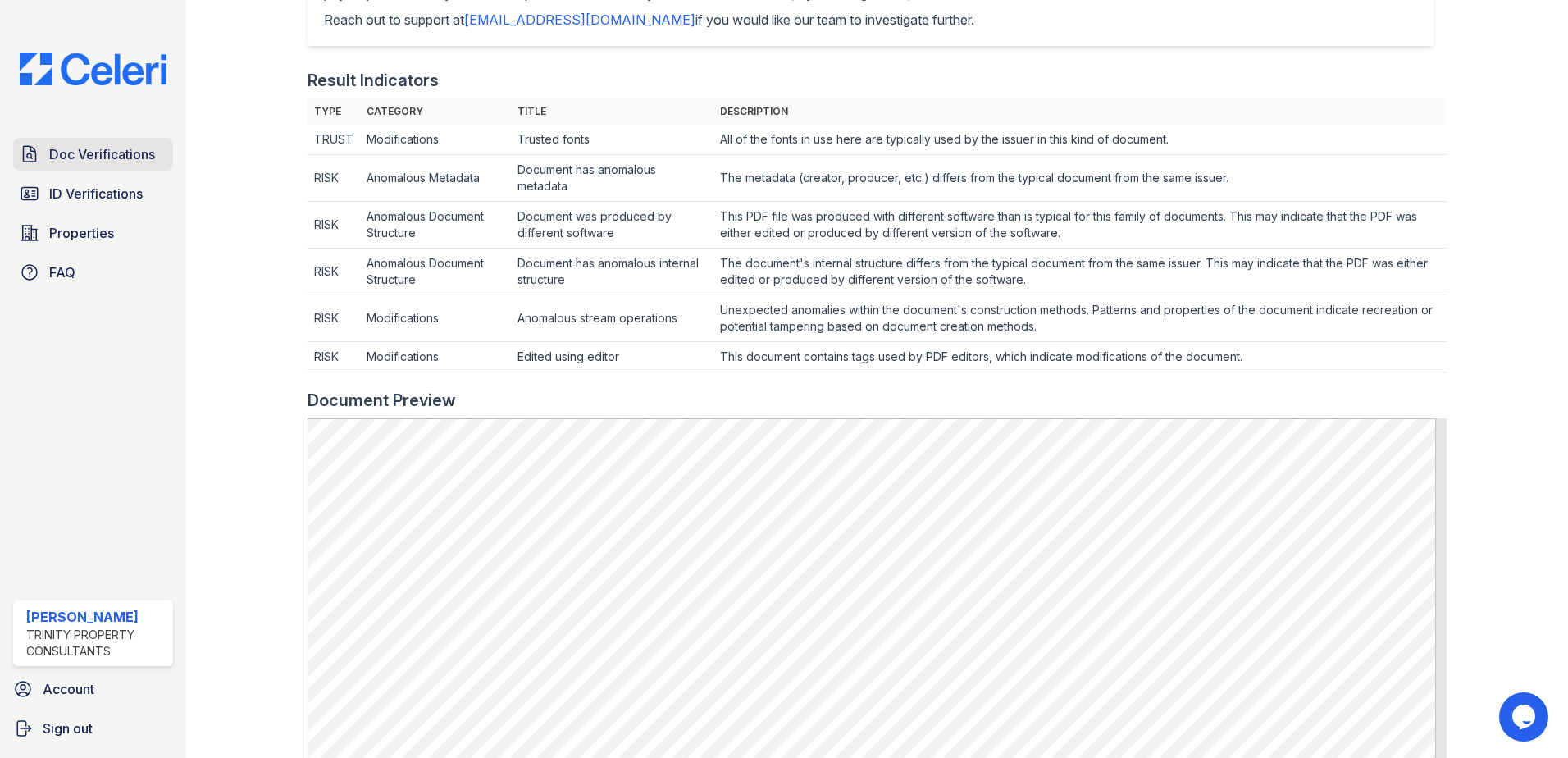
click at [102, 158] on span "Doc Verifications" at bounding box center [101, 154] width 105 height 20
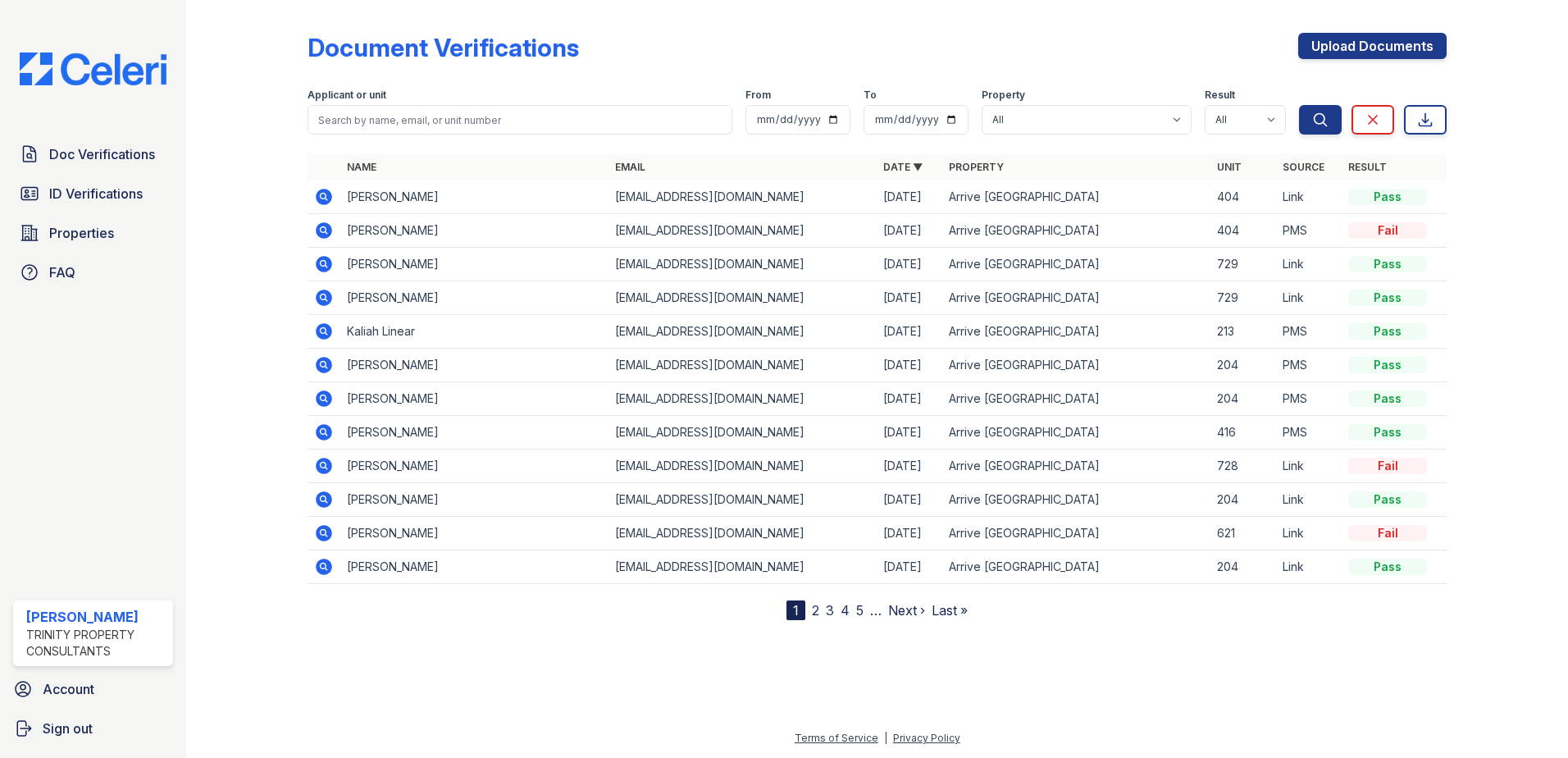
click at [318, 197] on icon at bounding box center [324, 197] width 17 height 17
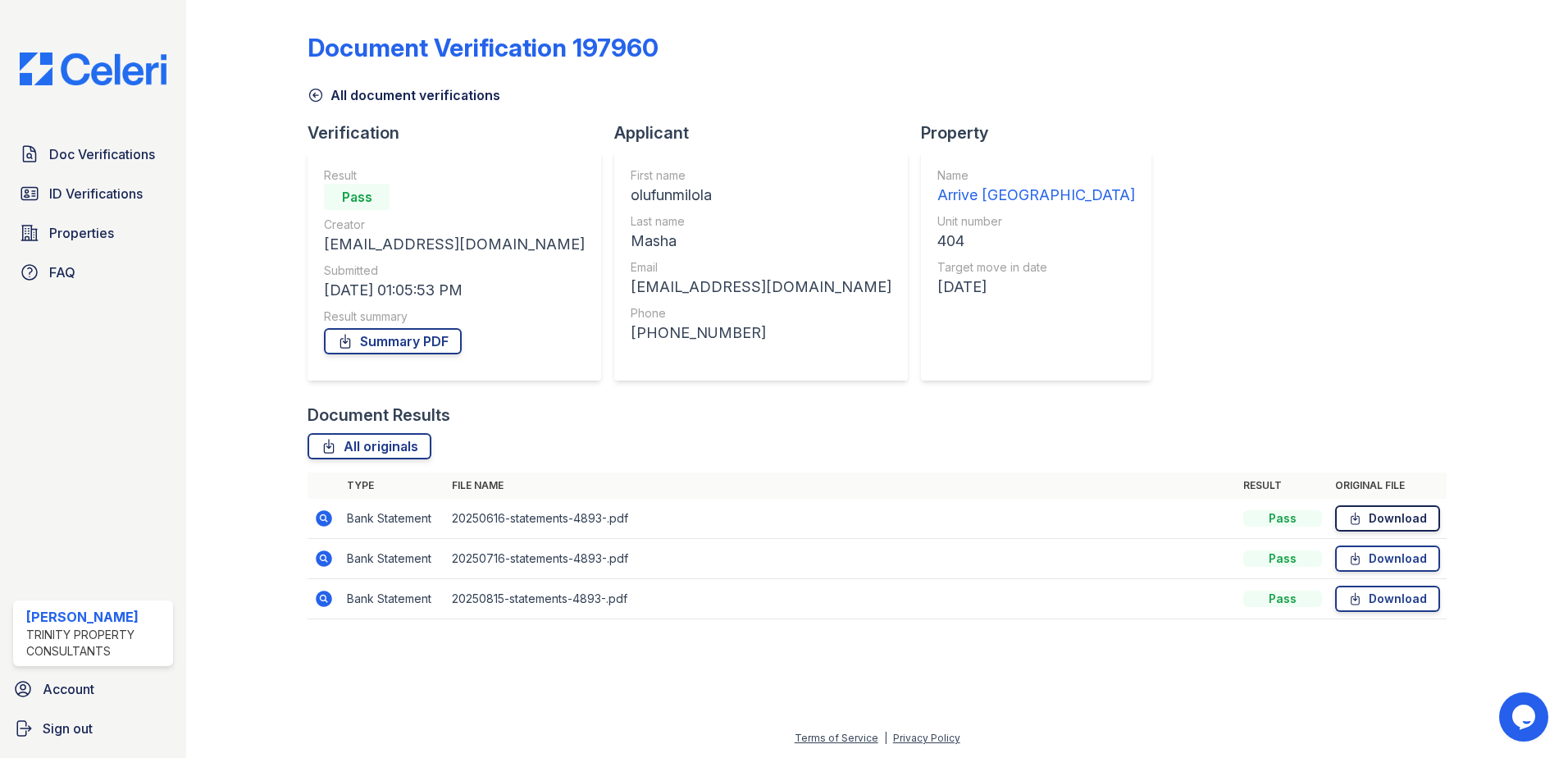
click at [1380, 516] on link "Download" at bounding box center [1387, 519] width 105 height 27
click at [1377, 605] on link "Download" at bounding box center [1387, 599] width 105 height 27
click at [95, 158] on span "Doc Verifications" at bounding box center [101, 154] width 105 height 20
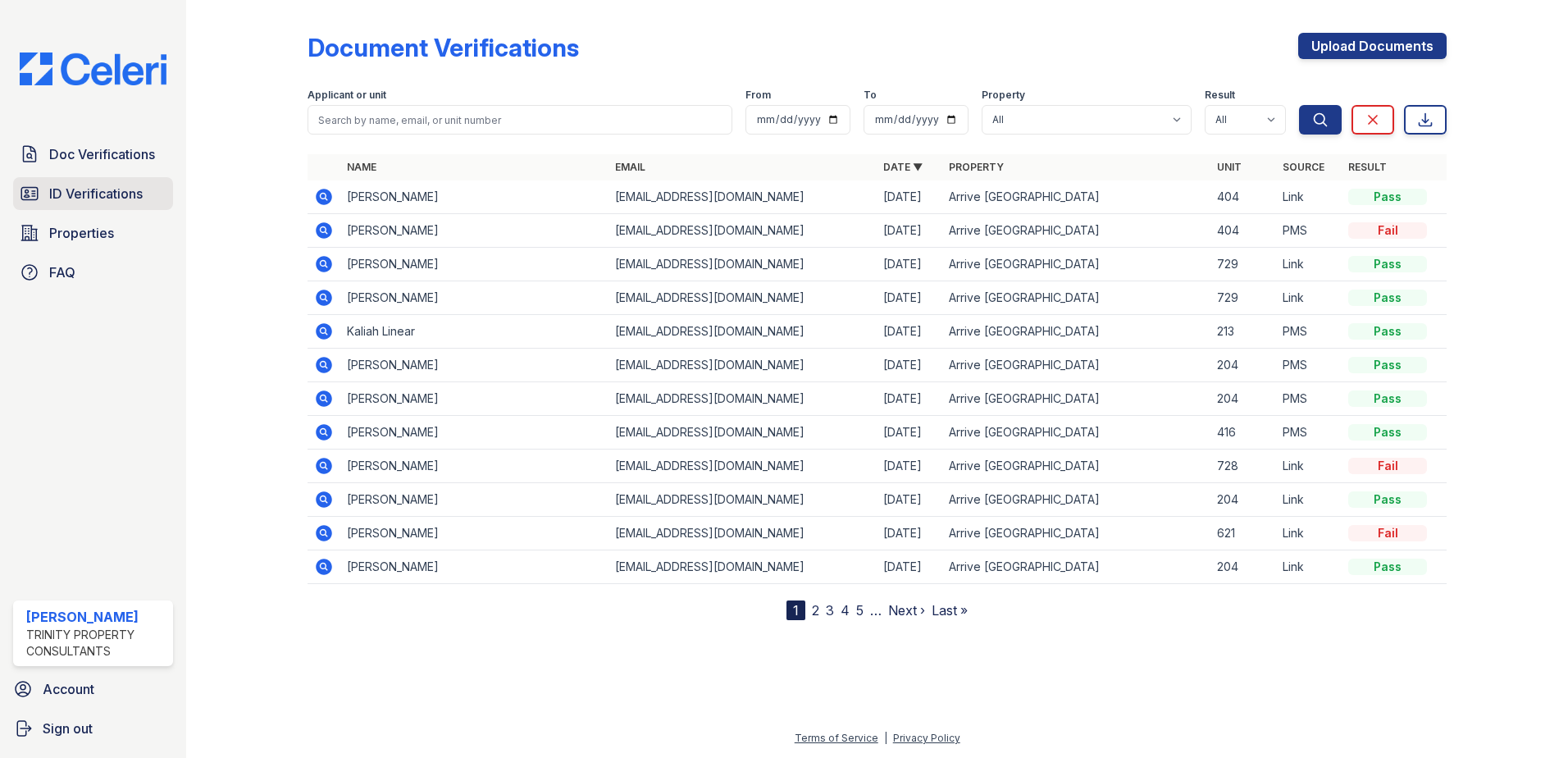
click at [76, 206] on link "ID Verifications" at bounding box center [93, 193] width 160 height 33
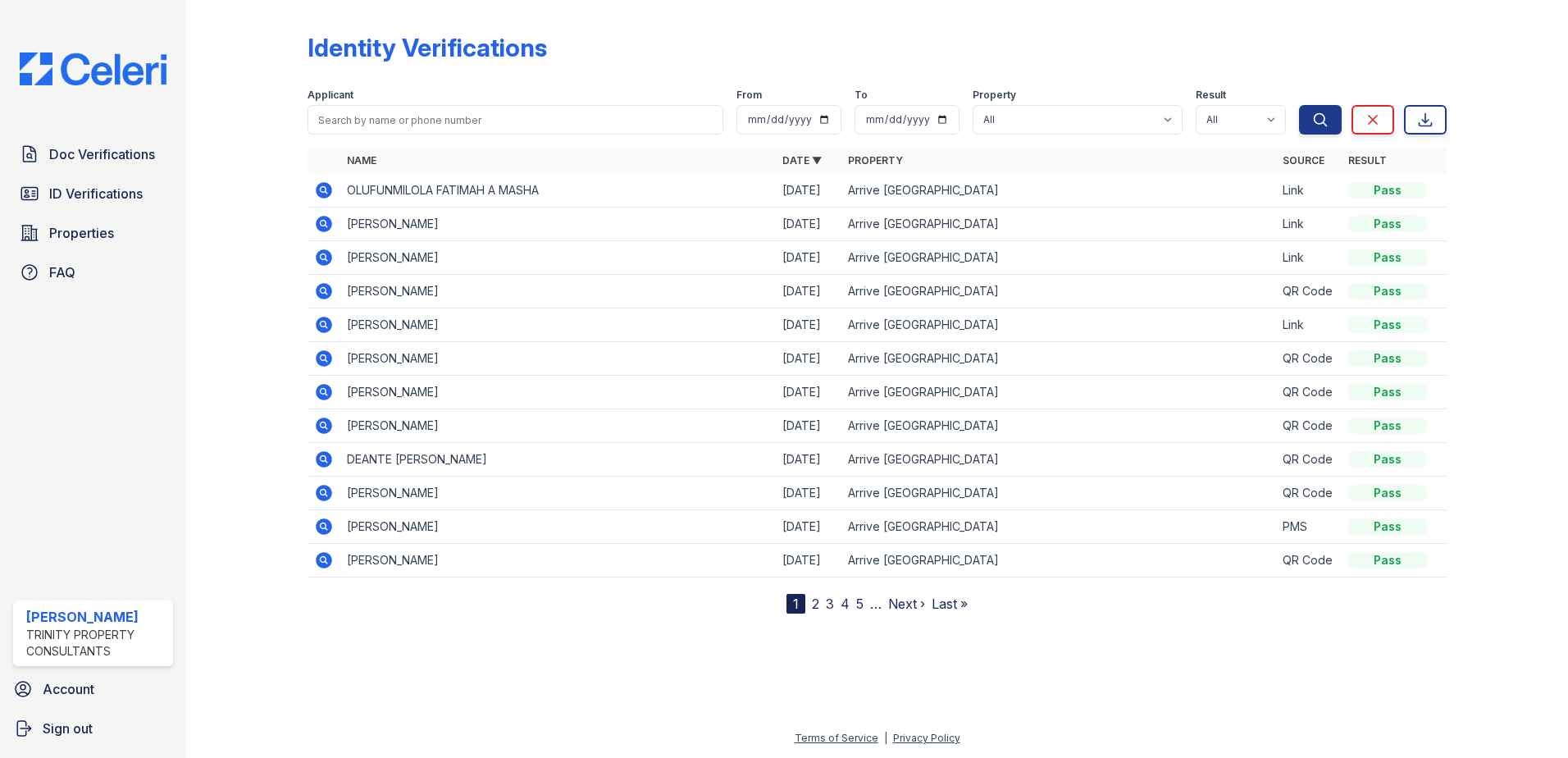
click at [330, 256] on icon at bounding box center [324, 257] width 17 height 17
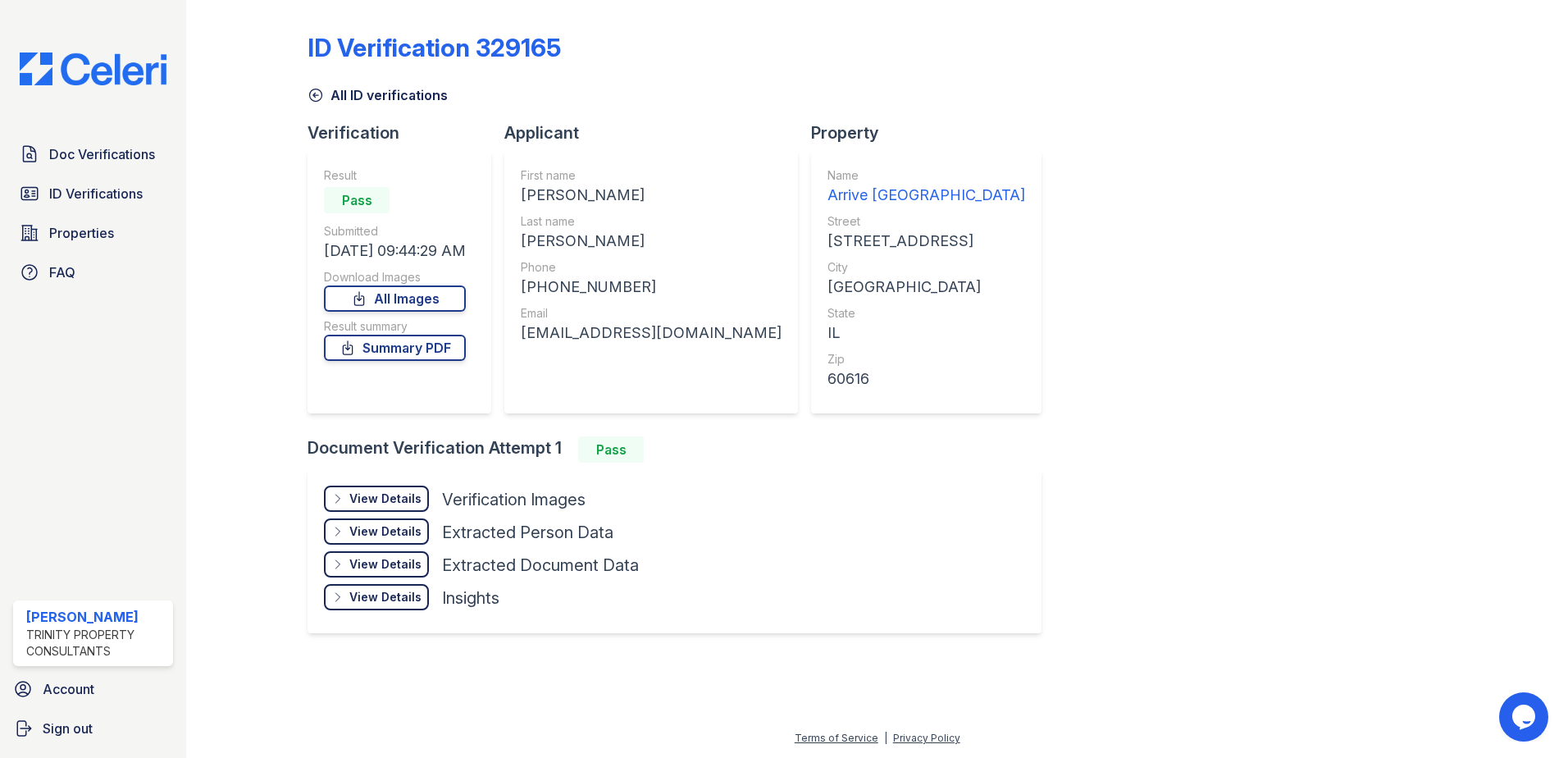
click at [442, 312] on div "Result Pass Submitted [DATE] 09:44:29 AM Download Images All Images Result summ…" at bounding box center [394, 282] width 142 height 230
click at [436, 301] on link "All Images" at bounding box center [394, 299] width 142 height 27
click at [68, 163] on span "Doc Verifications" at bounding box center [101, 154] width 105 height 20
